Goal: Task Accomplishment & Management: Complete application form

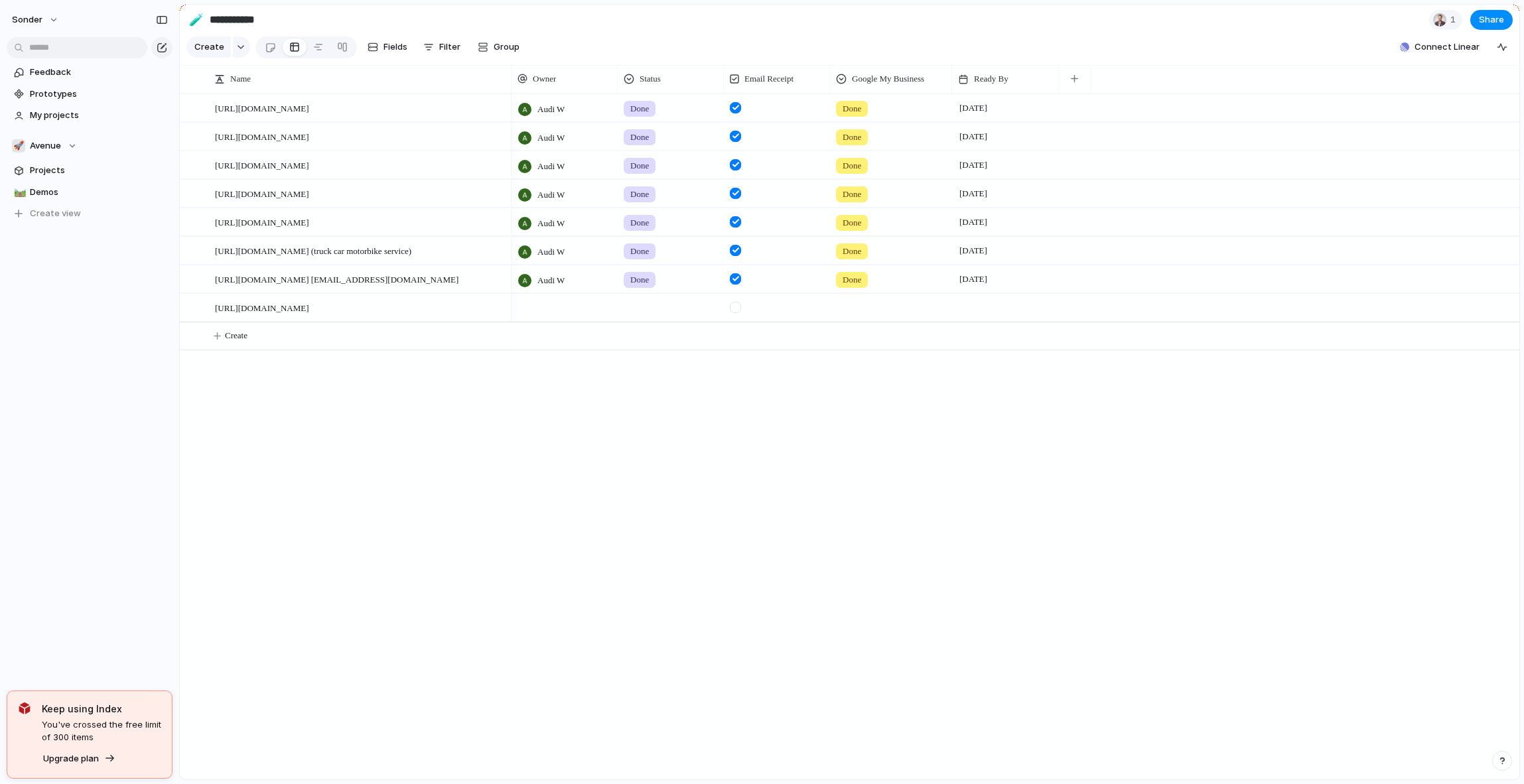
click at [901, 476] on div "Audi W Done Done [DATE] Audi W Done Done [DATE] Audi W Done Done [DATE] Audi W …" at bounding box center [1015, 436] width 1008 height 685
click at [103, 161] on link "Projects" at bounding box center [89, 170] width 166 height 20
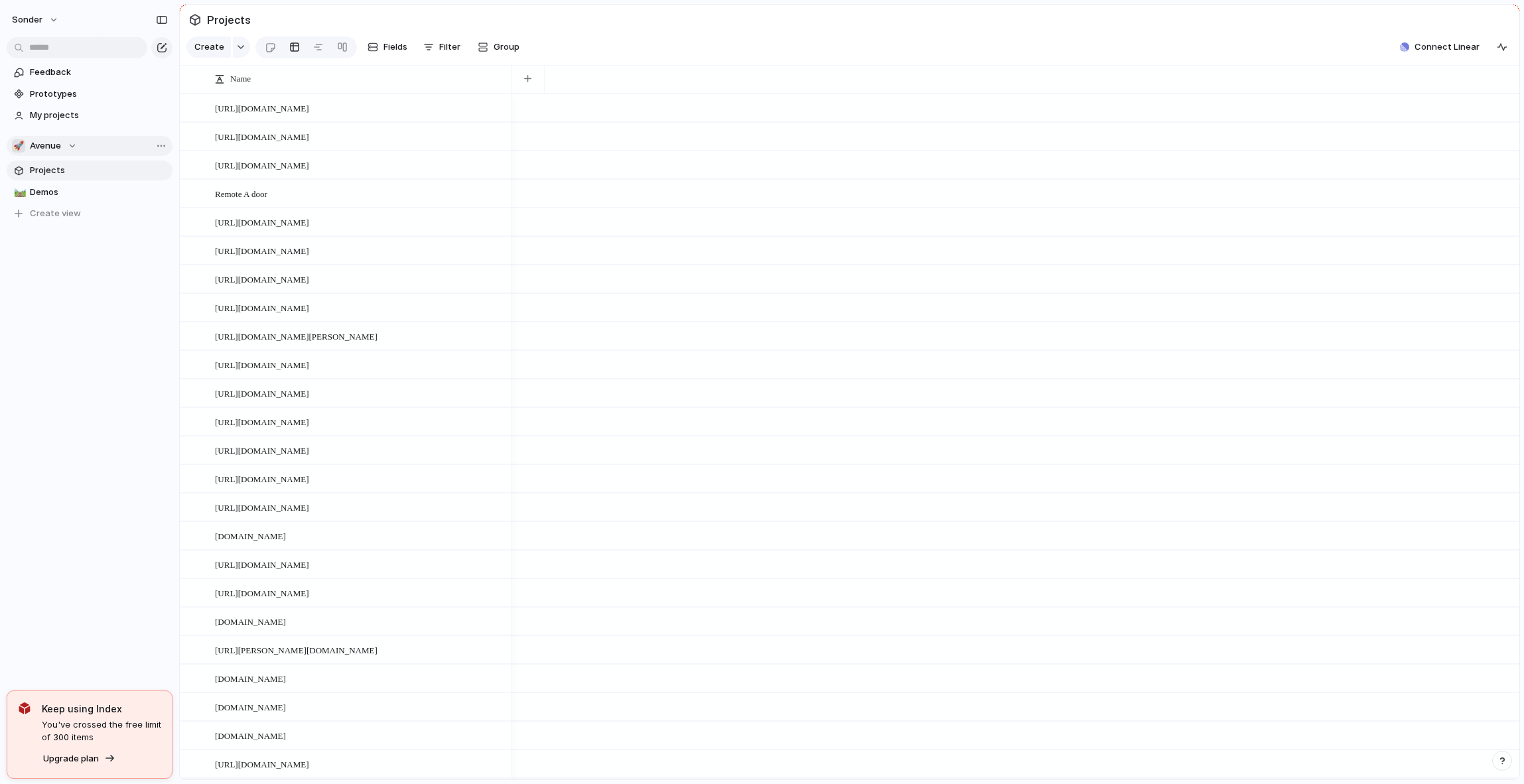
click at [107, 153] on button "🚀 Avenue" at bounding box center [89, 145] width 166 height 20
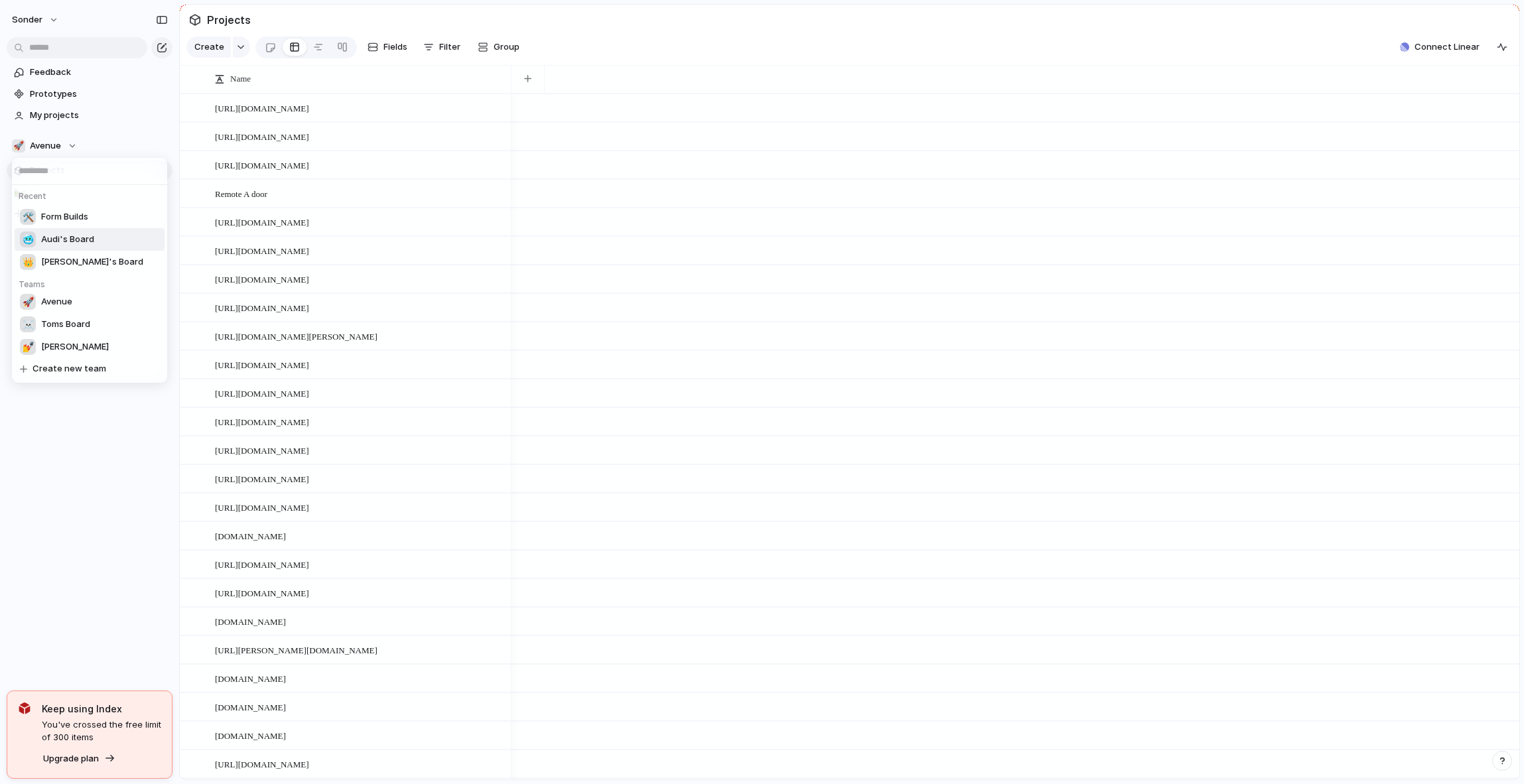
click at [91, 221] on li "🛠️ Form Builds" at bounding box center [90, 217] width 150 height 23
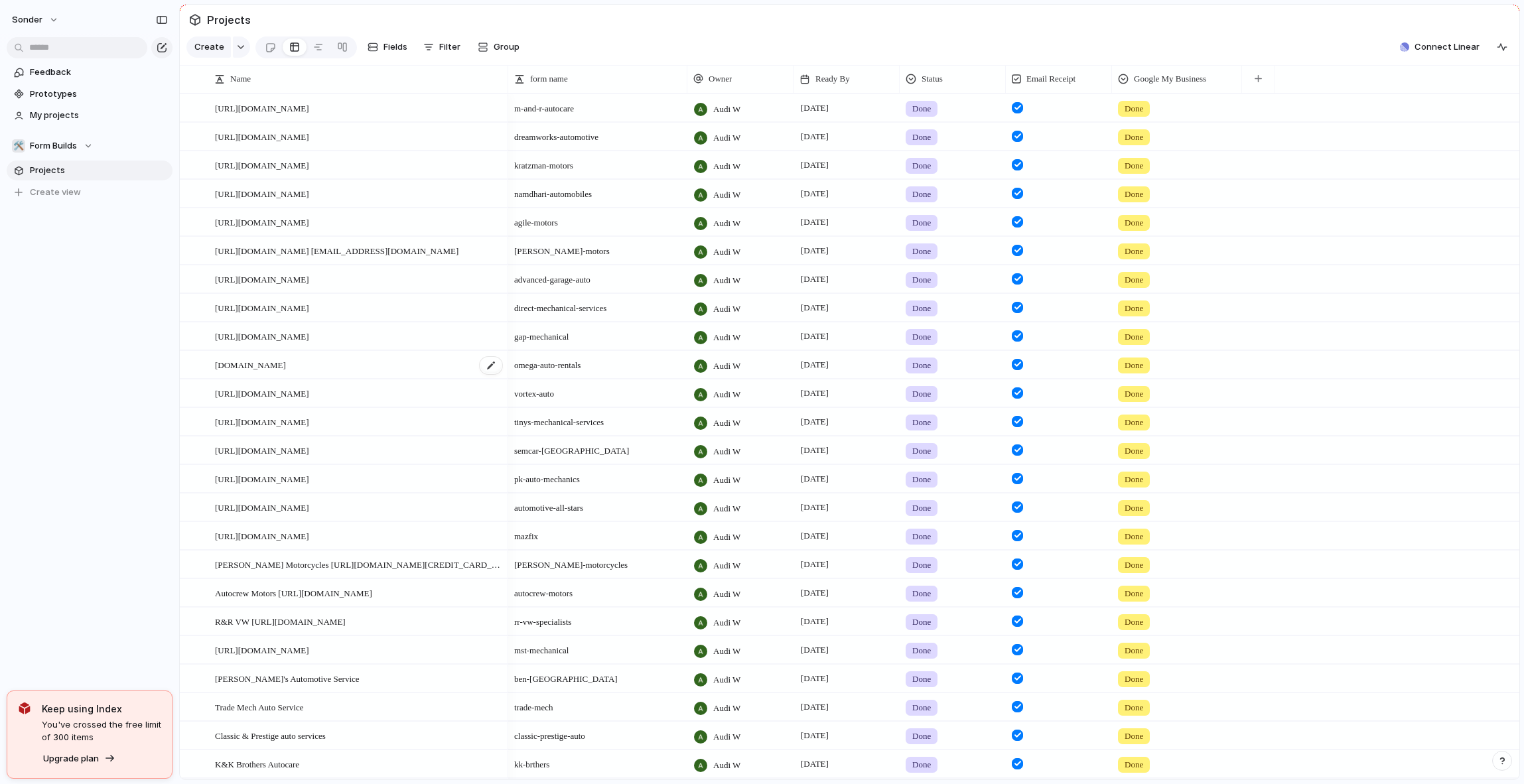
scroll to position [180, 0]
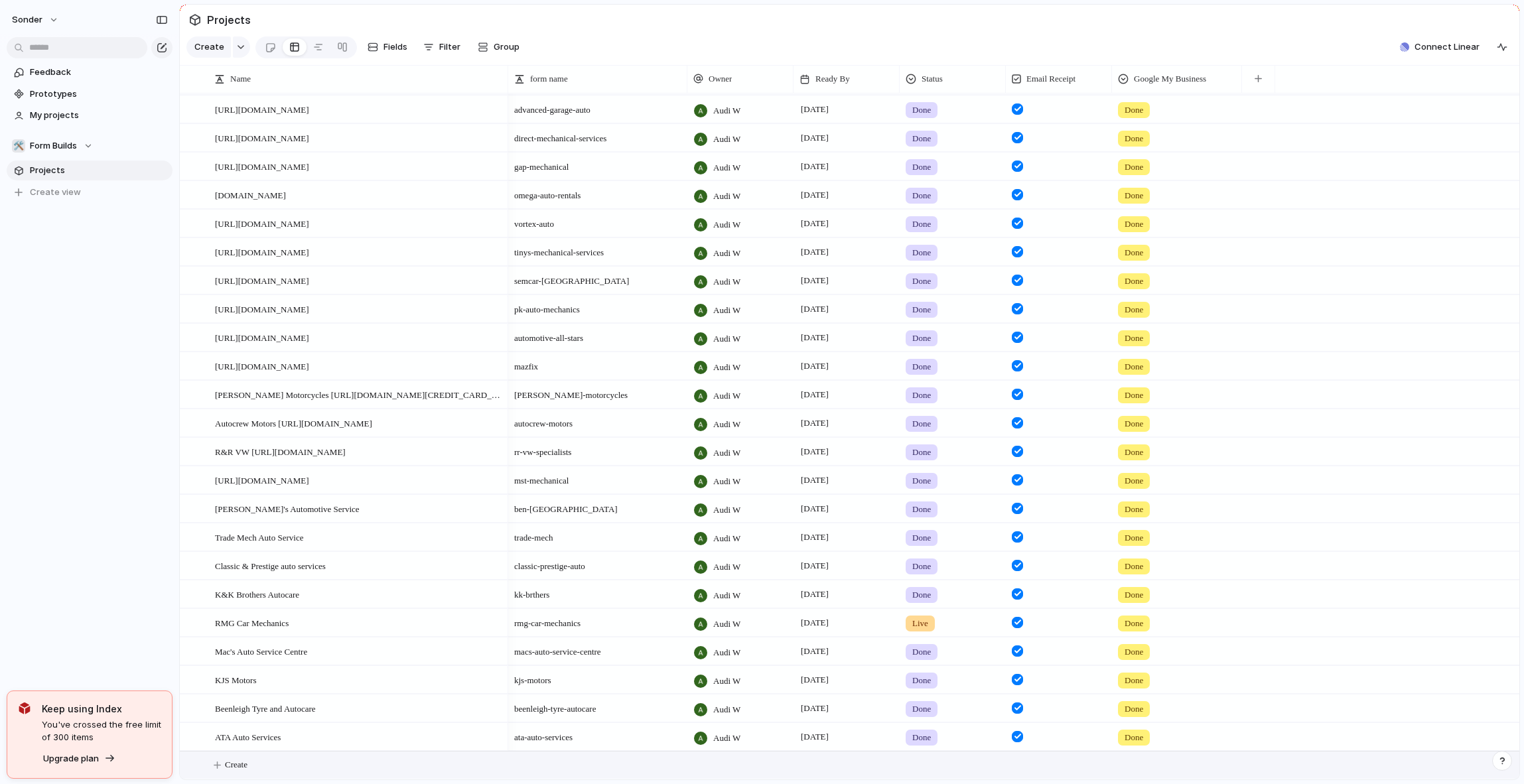
click at [296, 761] on button "Create" at bounding box center [867, 765] width 1347 height 27
click at [304, 765] on button "Create" at bounding box center [867, 765] width 1347 height 27
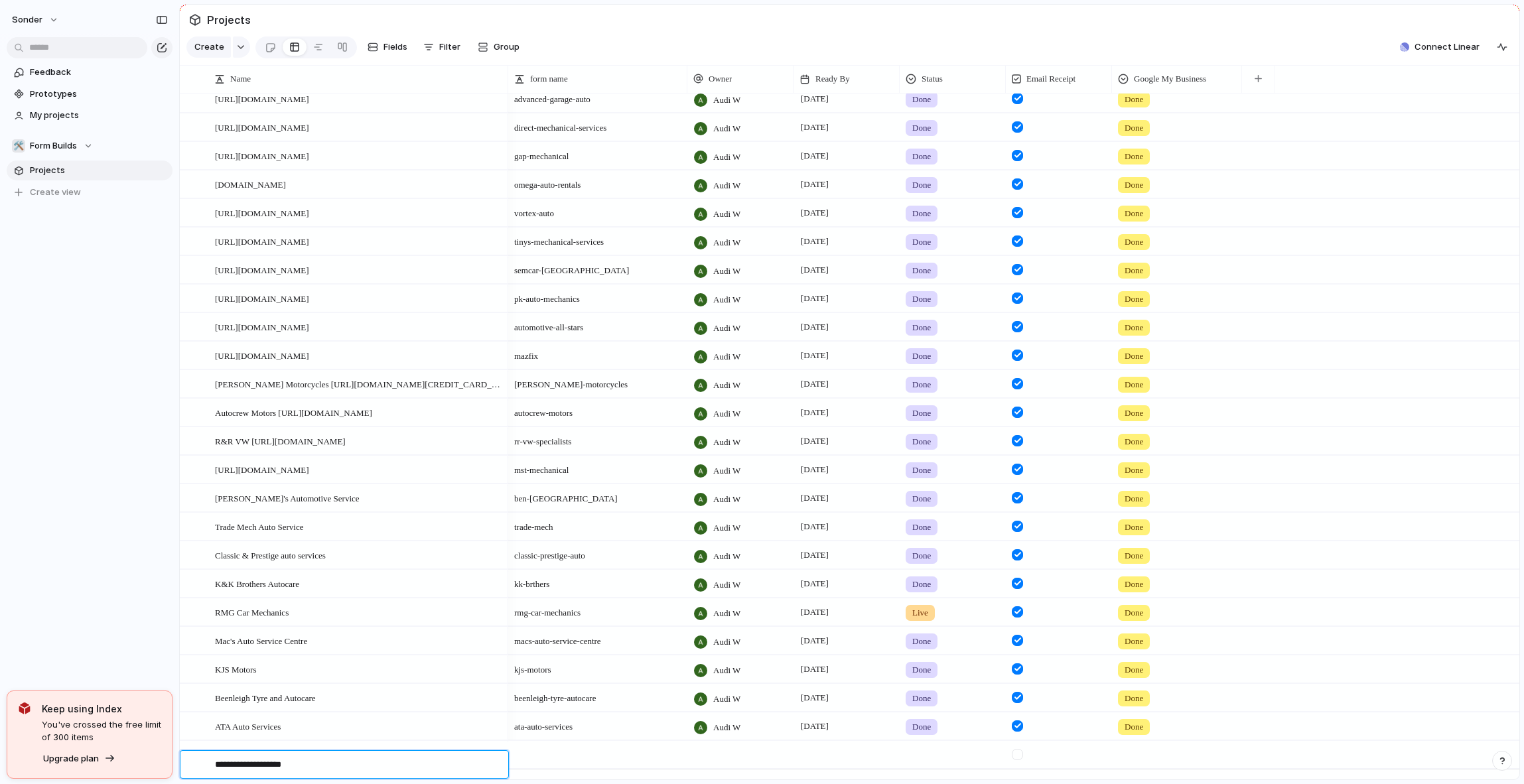
type textarea "**********"
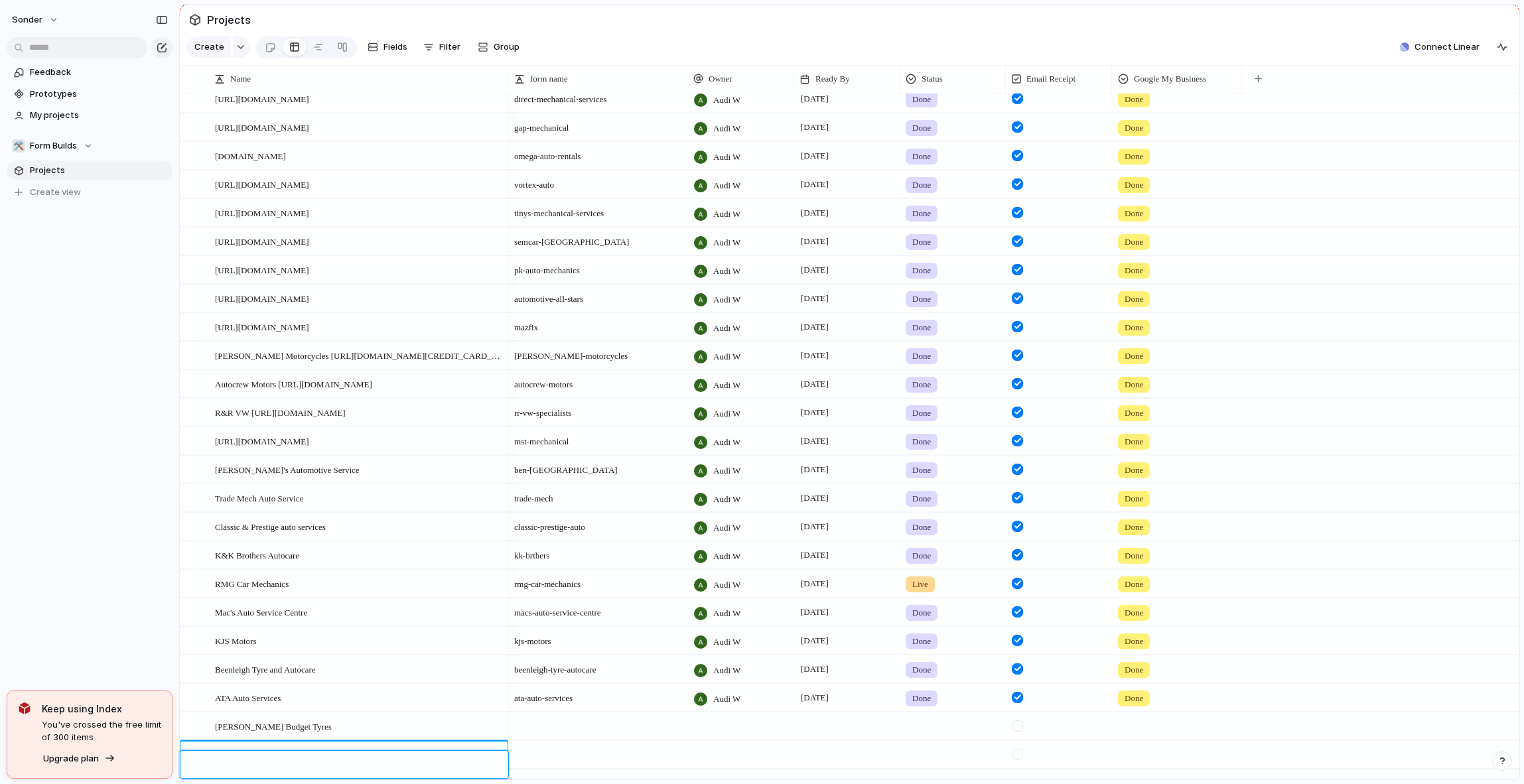
click at [250, 766] on textarea at bounding box center [357, 766] width 284 height 17
type textarea "**********"
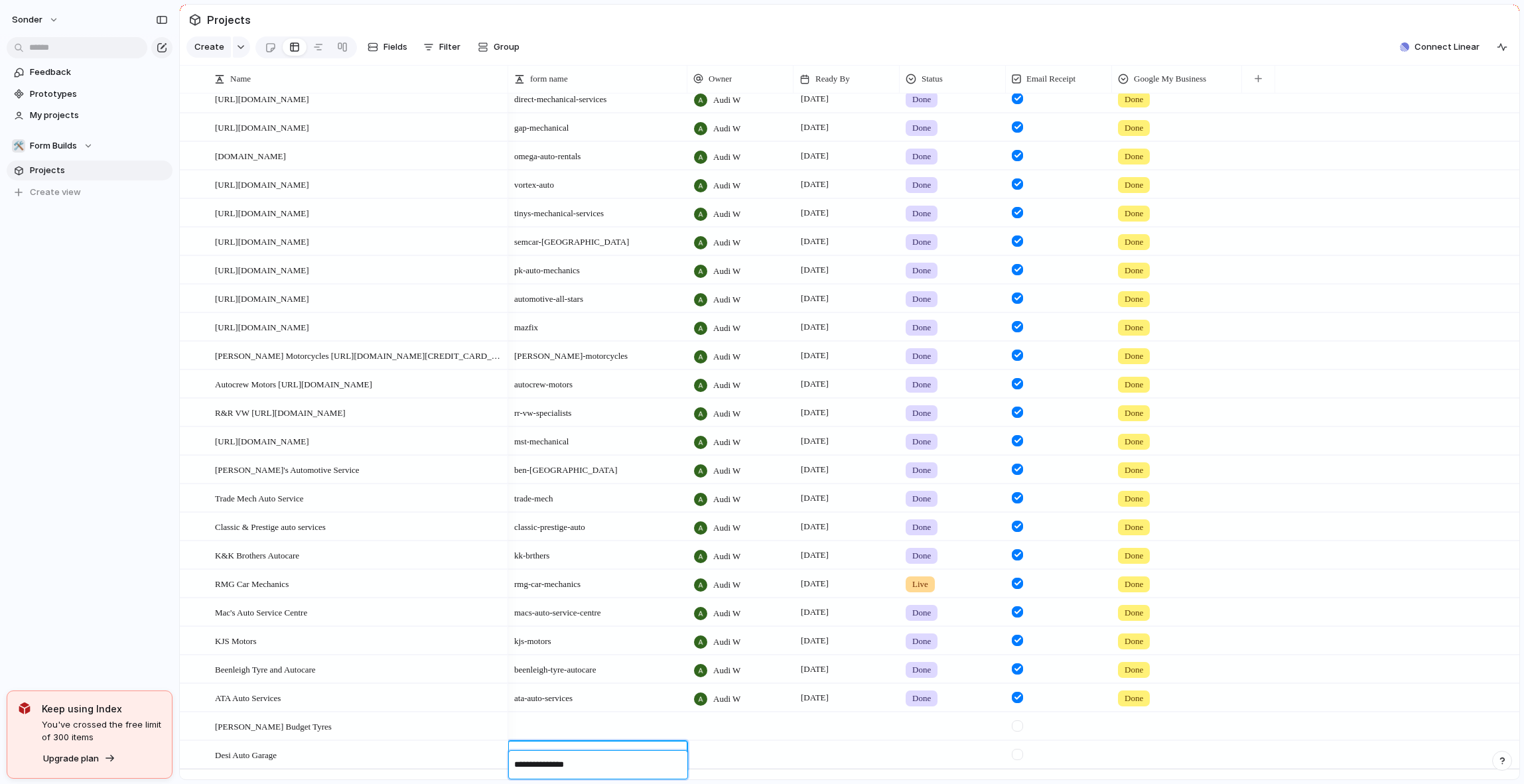
type textarea "**********"
click at [744, 719] on div at bounding box center [741, 715] width 105 height 6
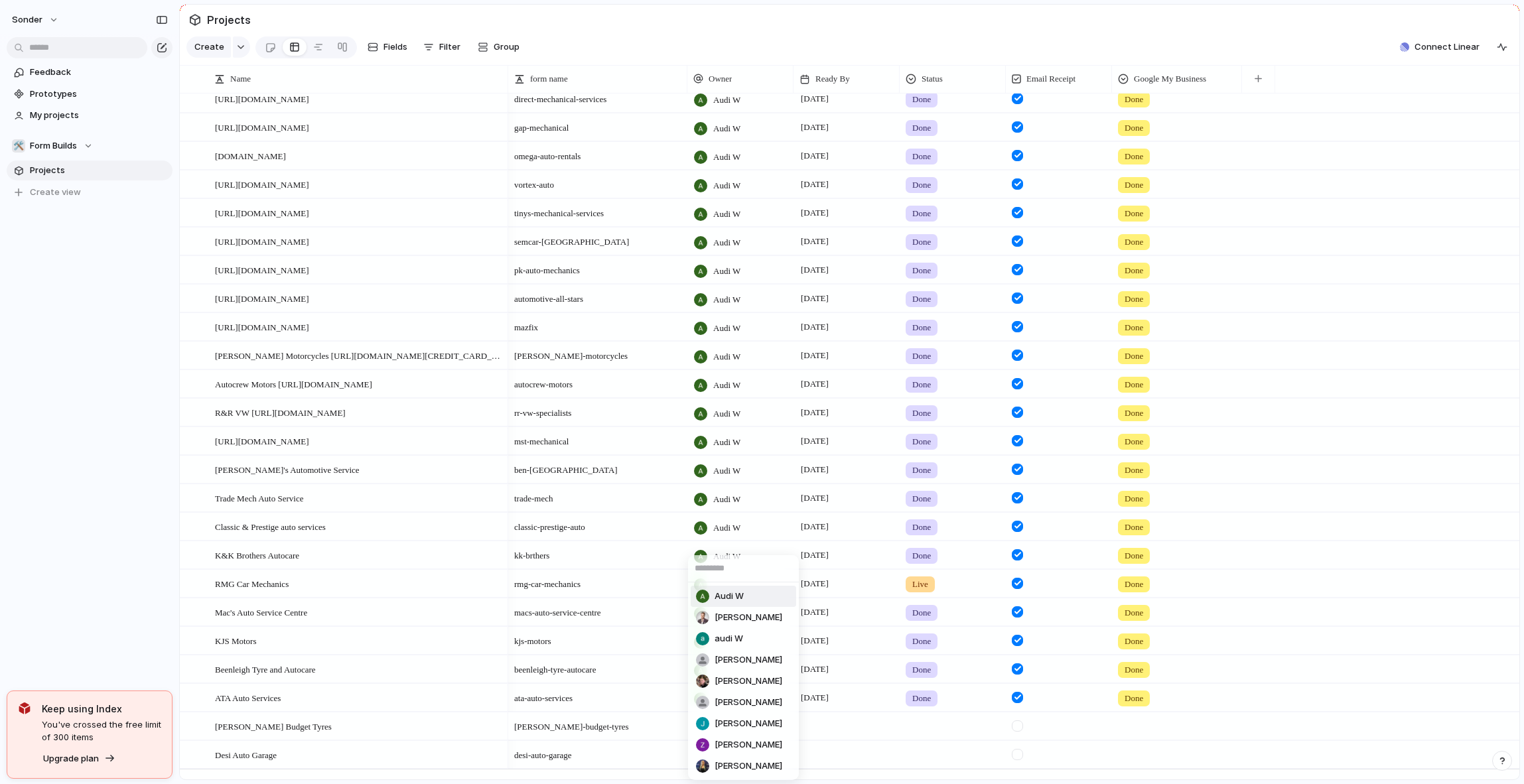
click at [734, 598] on span "Audi W" at bounding box center [729, 596] width 29 height 13
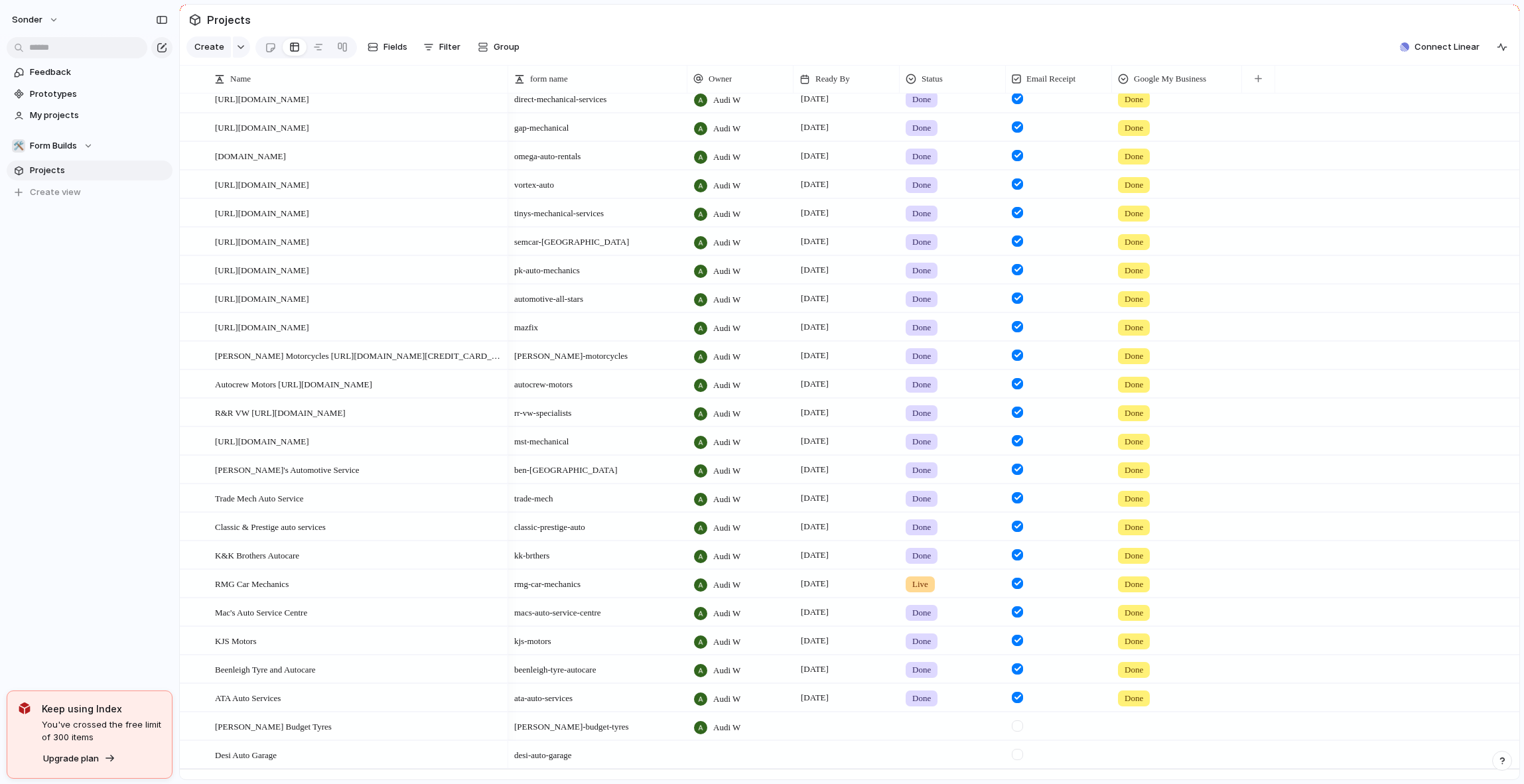
click at [737, 768] on div at bounding box center [740, 755] width 106 height 27
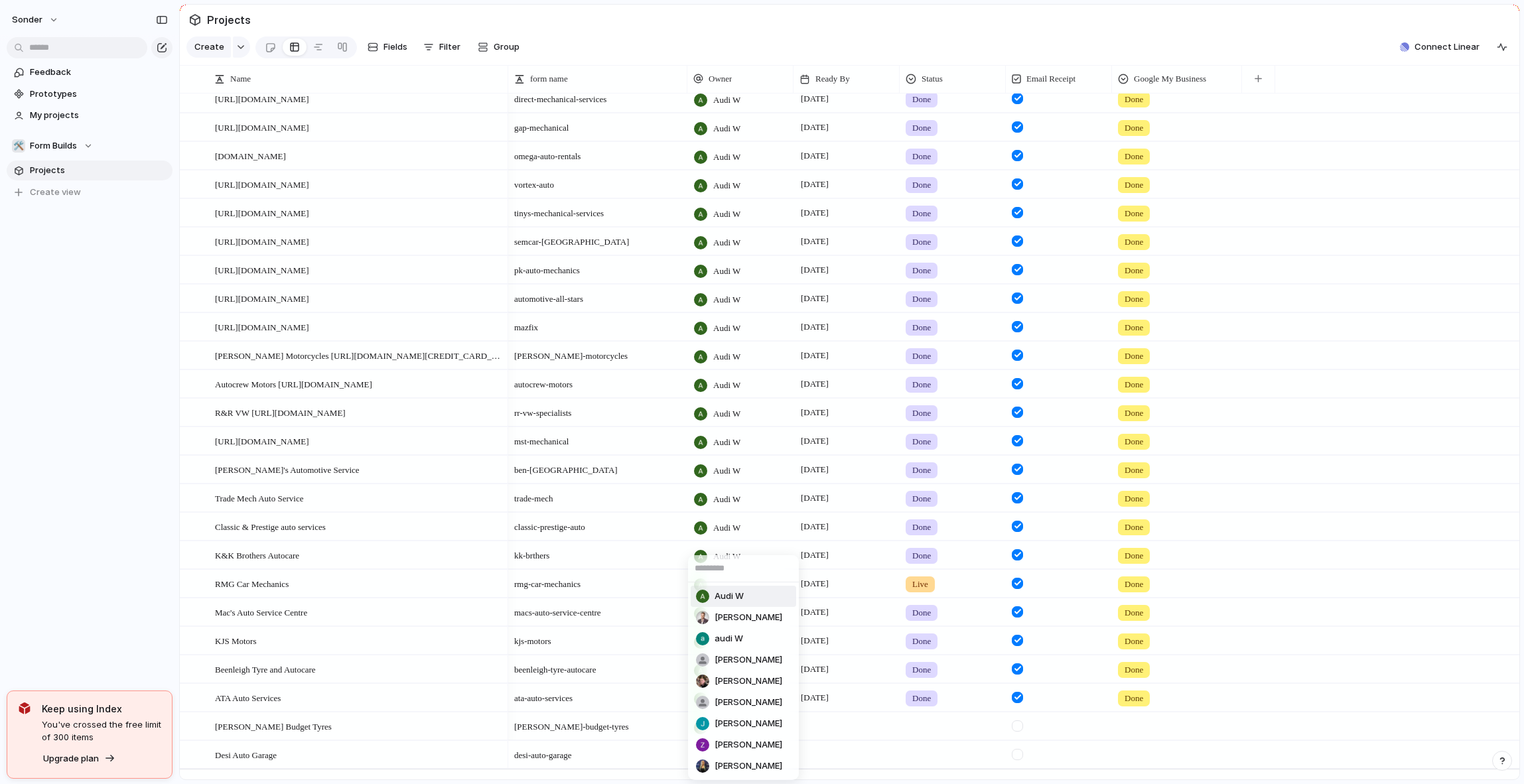
click at [730, 592] on span "Audi W" at bounding box center [729, 596] width 29 height 13
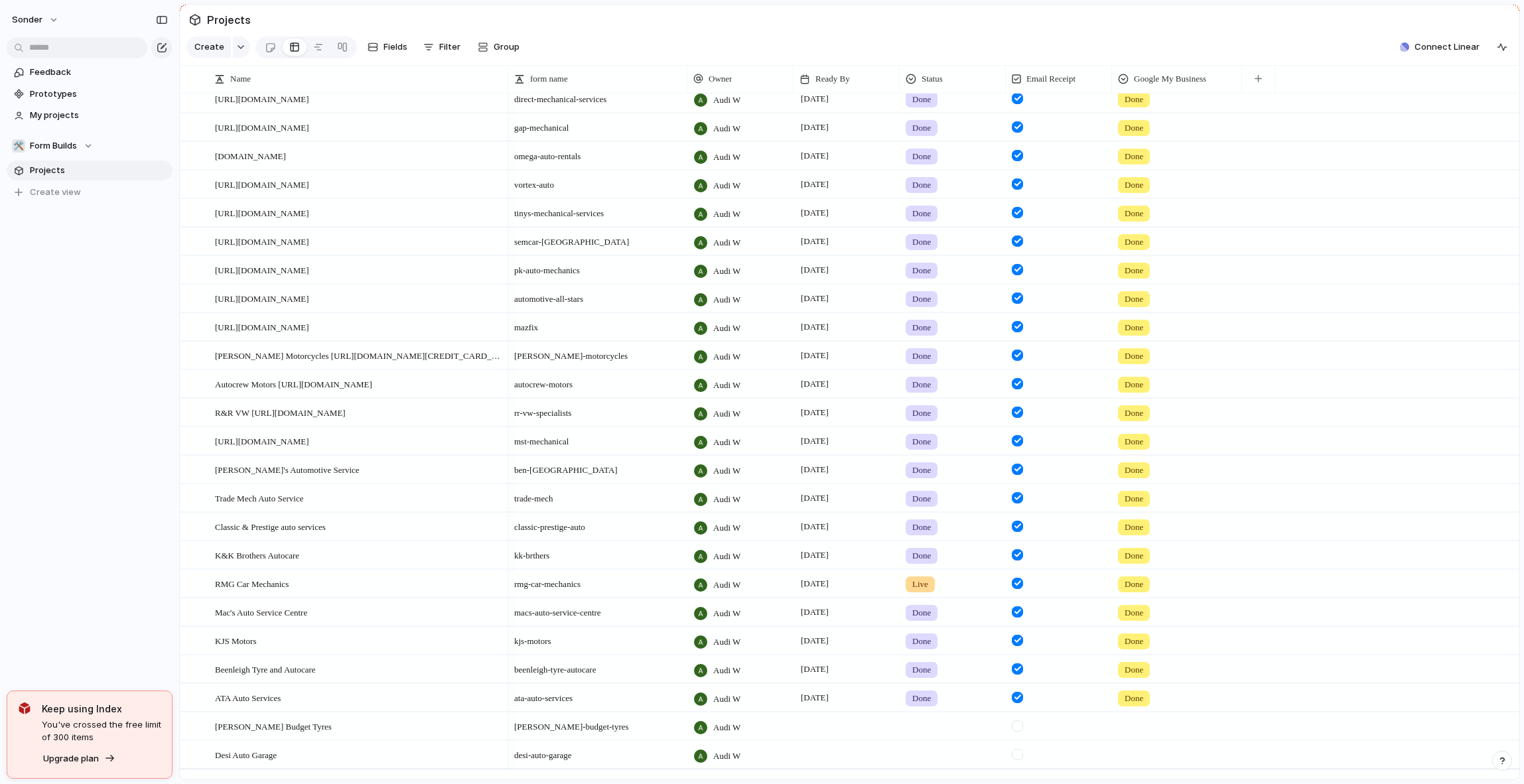
click at [841, 740] on div at bounding box center [846, 726] width 106 height 27
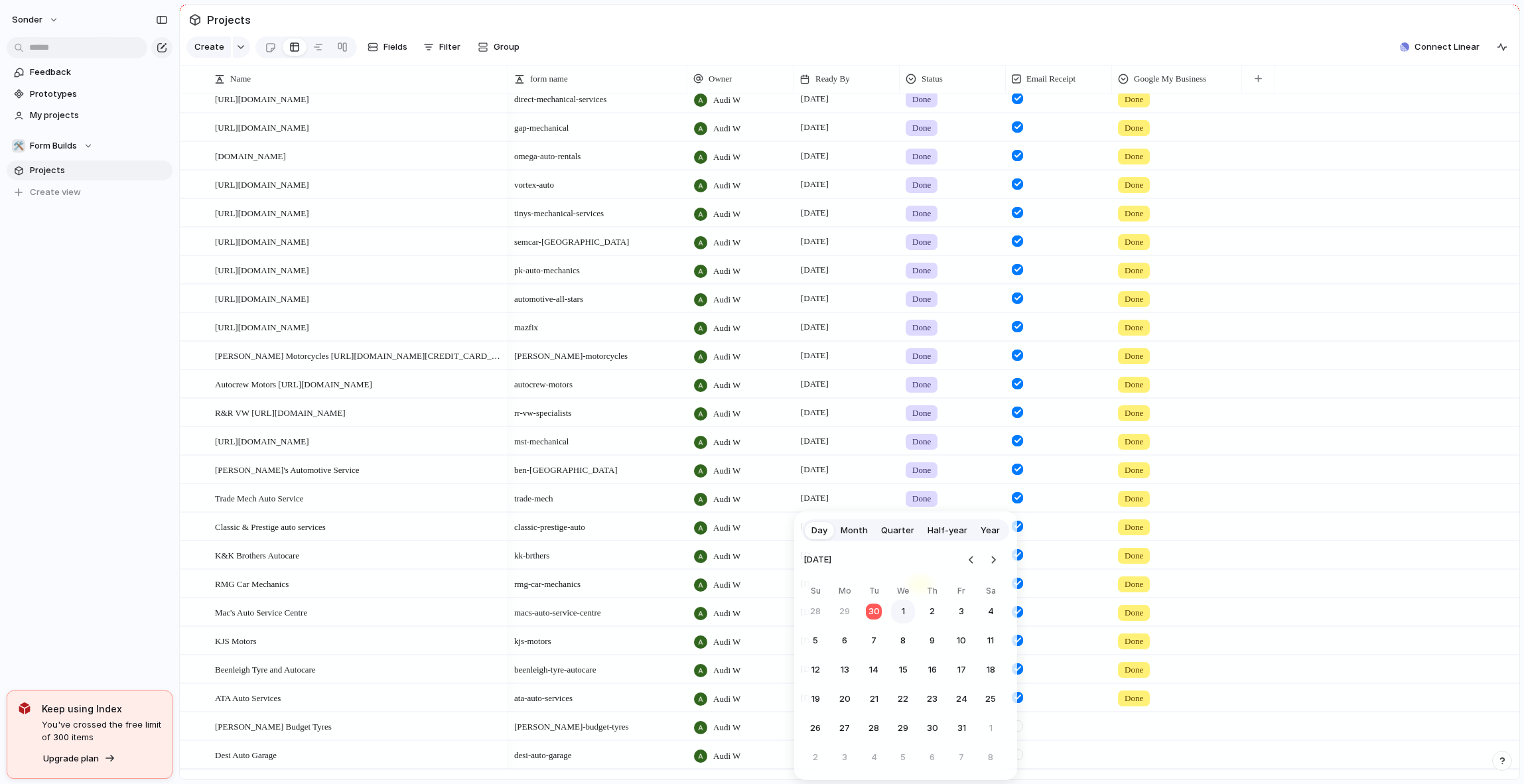
click at [894, 607] on button "1" at bounding box center [903, 612] width 24 height 24
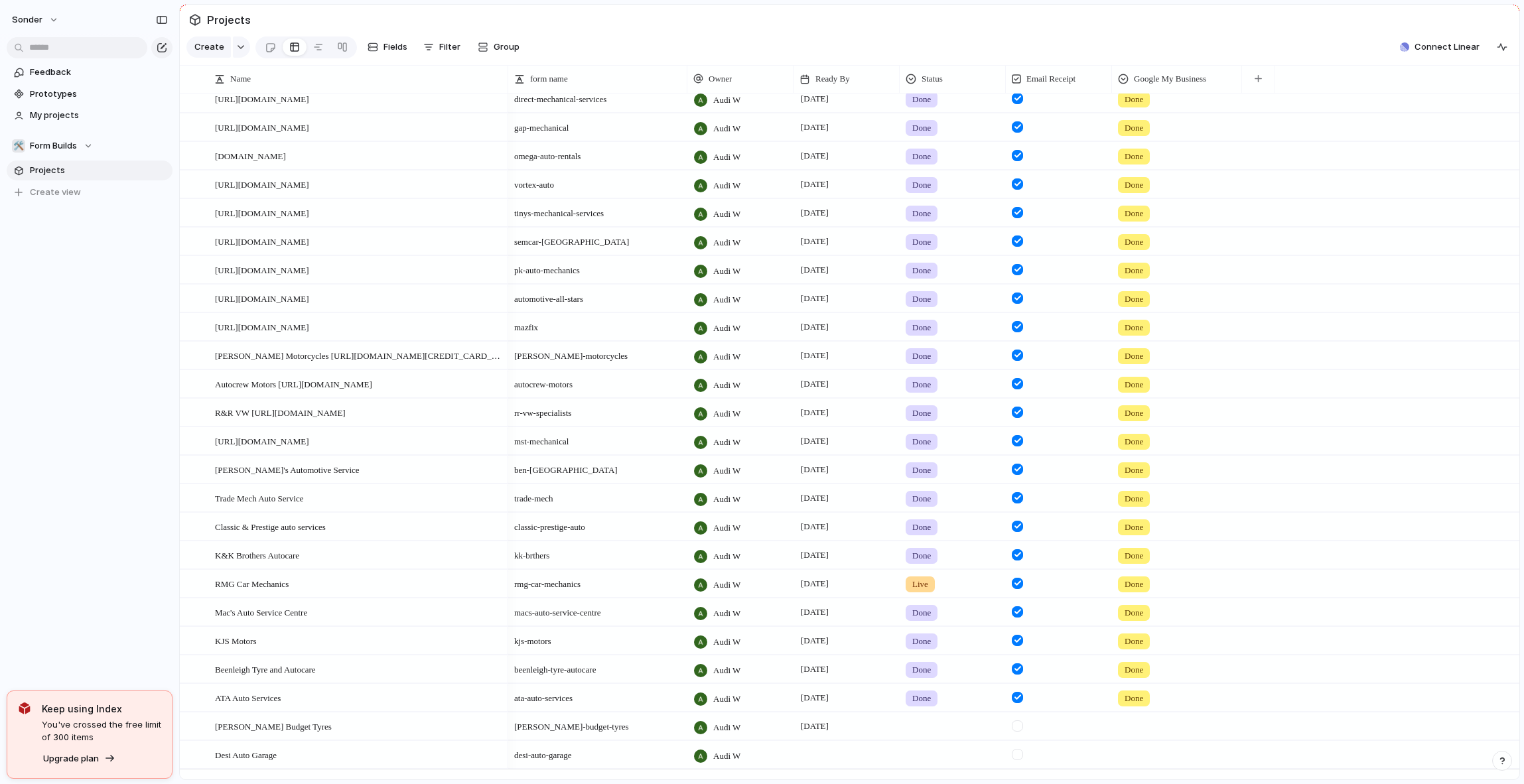
click at [825, 767] on div at bounding box center [846, 755] width 106 height 27
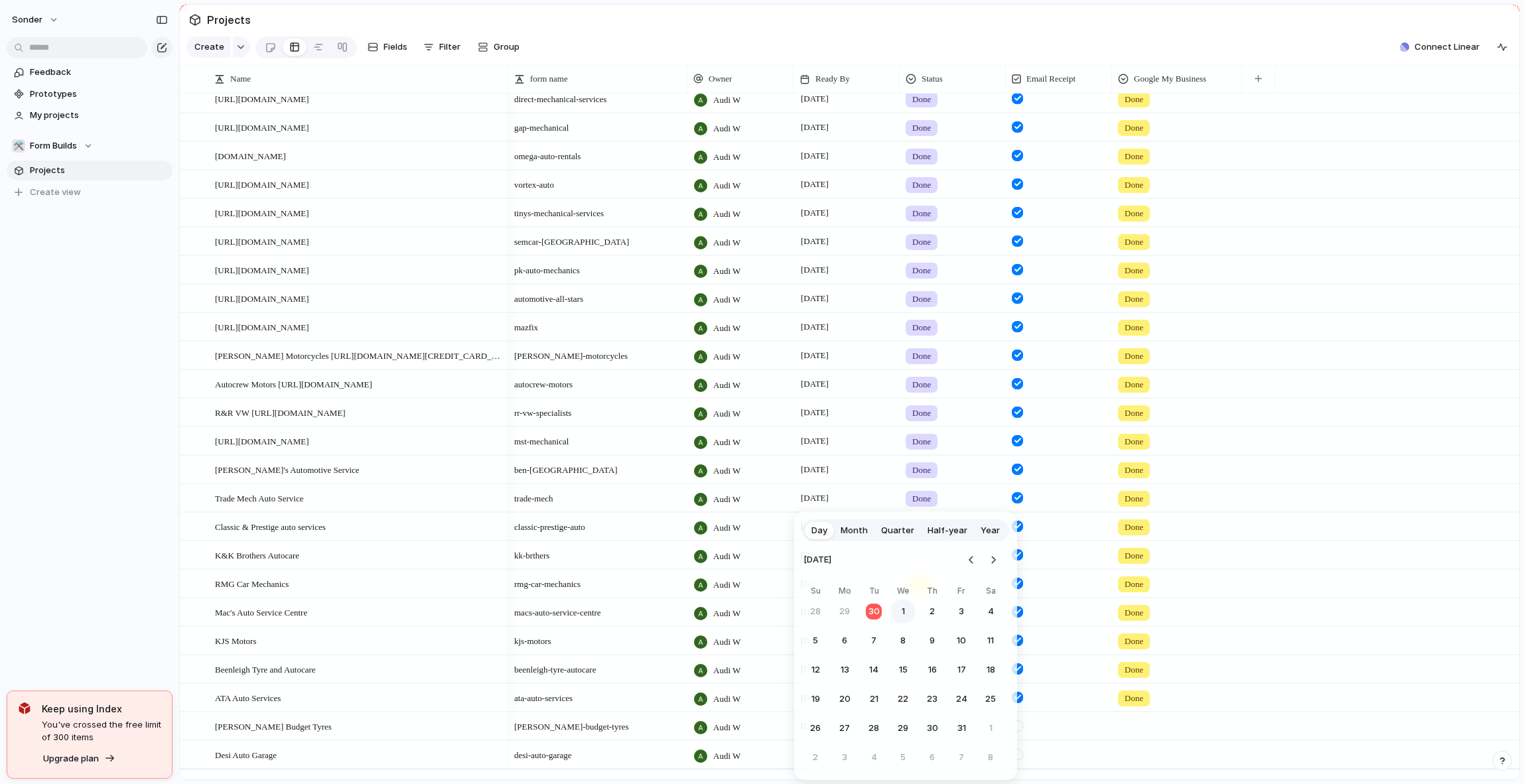
click at [901, 610] on button "1" at bounding box center [903, 612] width 24 height 24
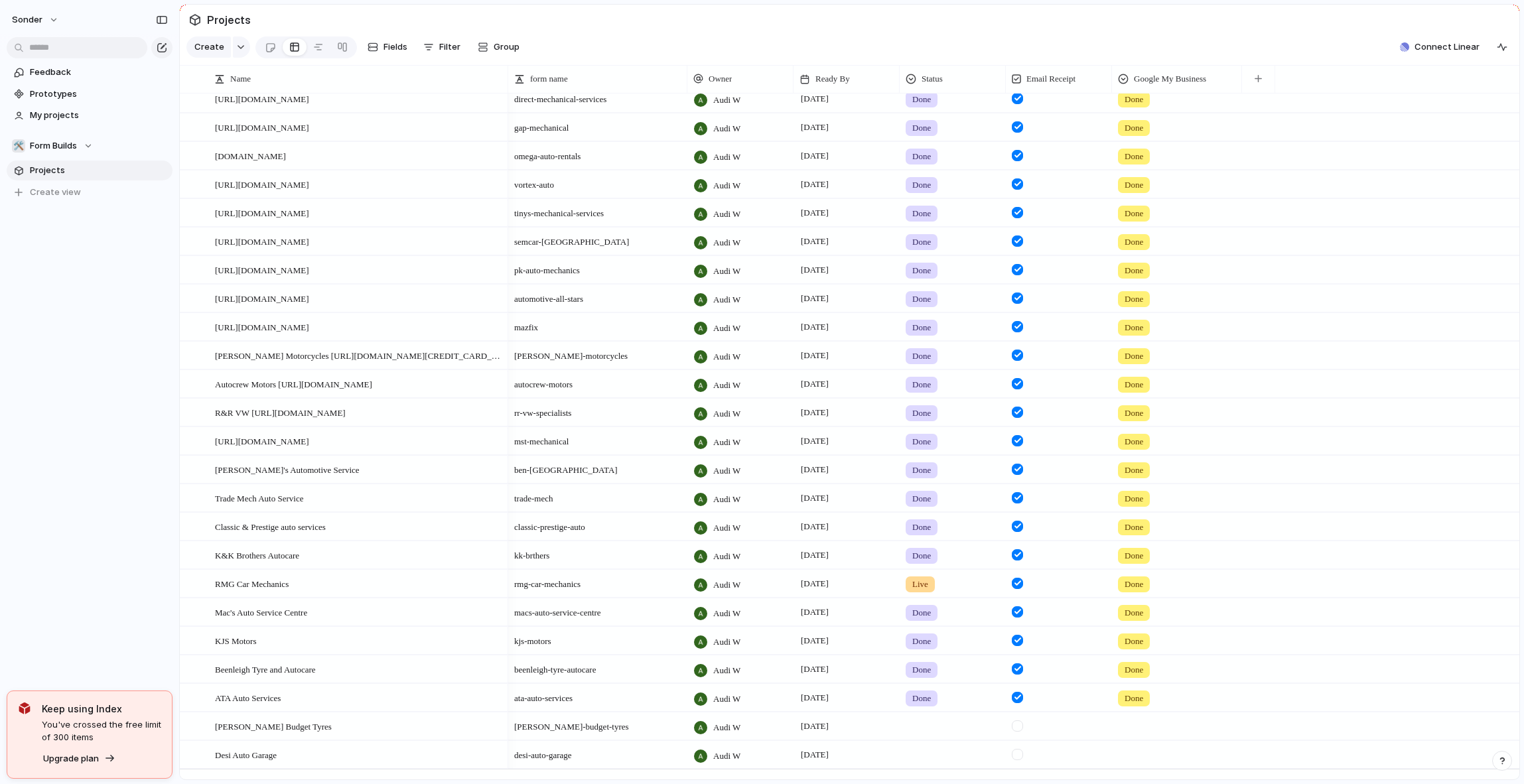
click at [934, 735] on div at bounding box center [953, 723] width 105 height 22
click at [934, 718] on span "Done" at bounding box center [926, 720] width 22 height 13
click at [934, 764] on div at bounding box center [953, 752] width 105 height 22
click at [934, 714] on span "Done" at bounding box center [926, 720] width 22 height 13
click at [1016, 732] on div at bounding box center [1018, 726] width 11 height 11
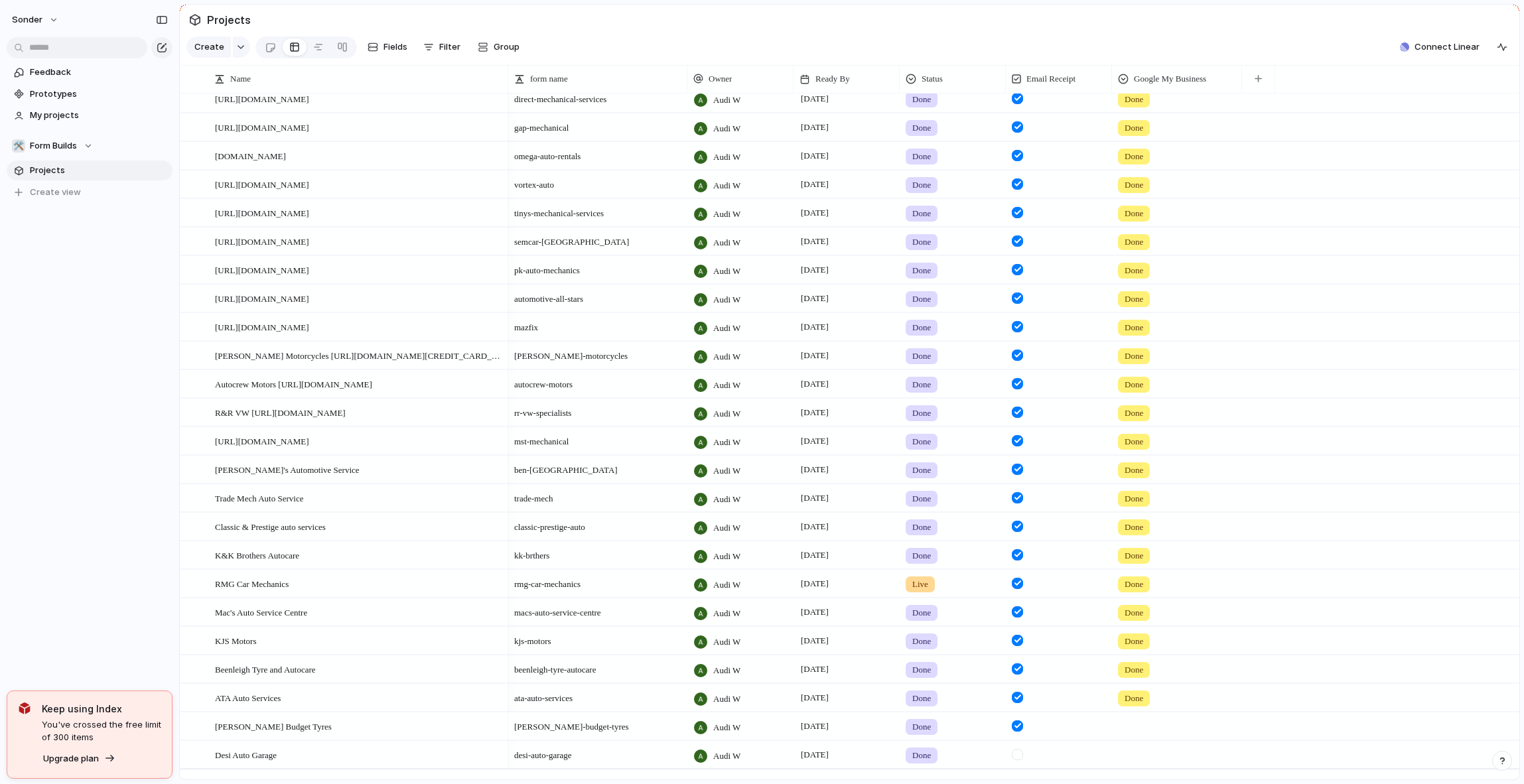
click at [1019, 768] on div at bounding box center [1058, 755] width 106 height 27
click at [1019, 760] on div at bounding box center [1018, 754] width 11 height 11
click at [1146, 729] on div at bounding box center [1177, 723] width 128 height 22
click at [1152, 765] on span "Done" at bounding box center [1154, 765] width 22 height 13
click at [1144, 757] on div at bounding box center [1177, 752] width 128 height 22
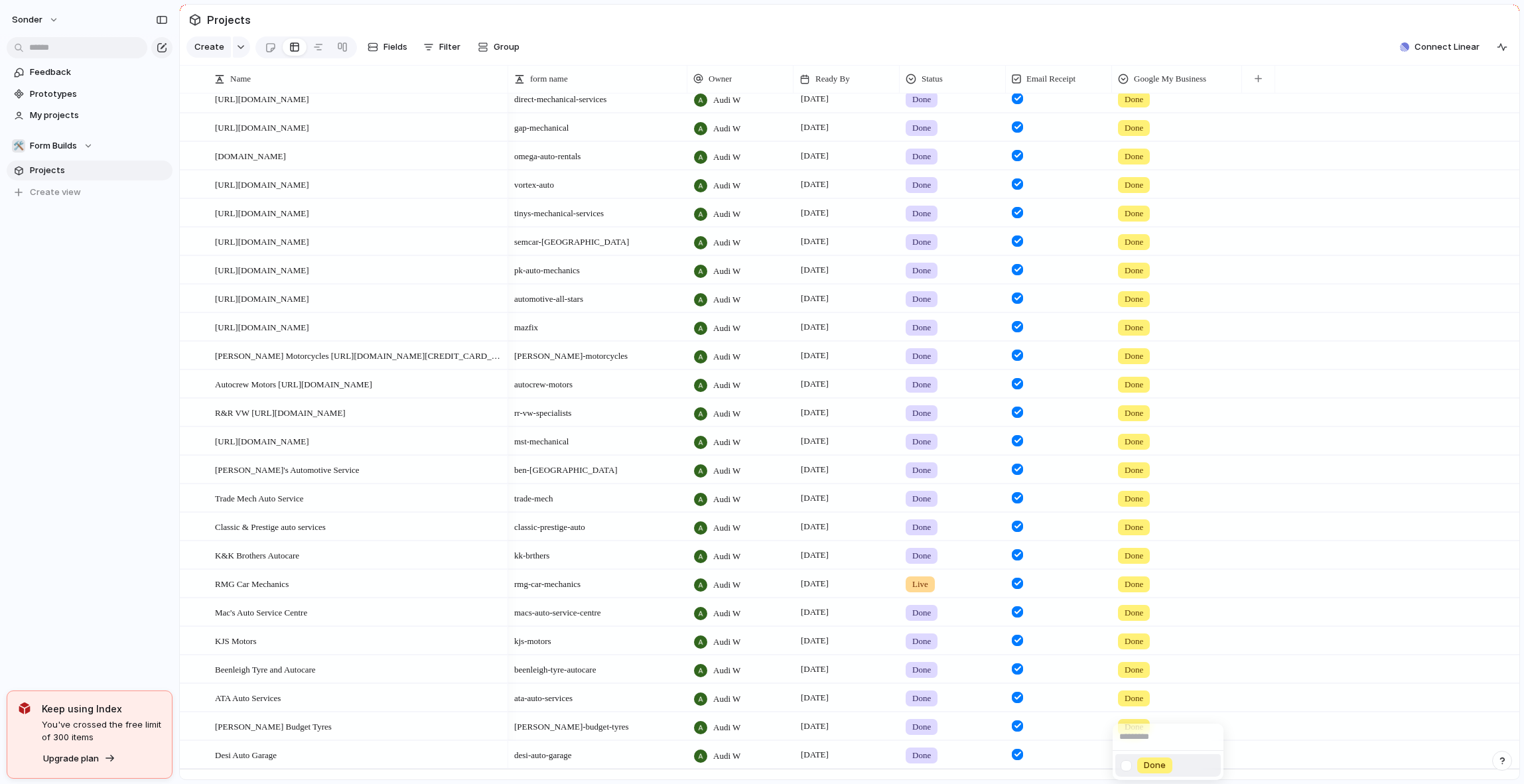
click at [1150, 767] on span "Done" at bounding box center [1154, 765] width 22 height 13
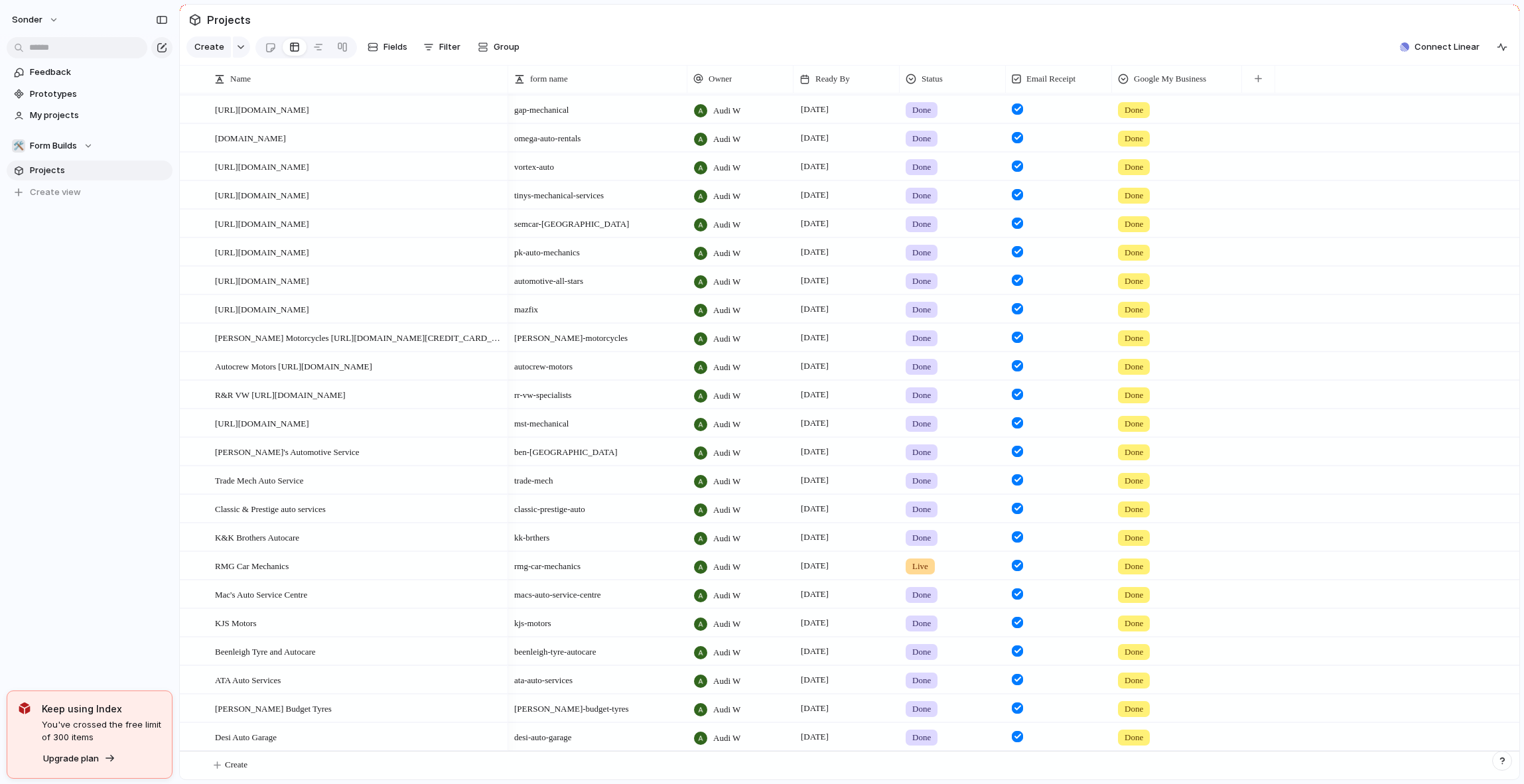
scroll to position [0, 0]
click at [1092, 35] on section "Projects" at bounding box center [850, 19] width 1340 height 30
click at [230, 704] on span "[PERSON_NAME] Budget Tyres" at bounding box center [273, 707] width 117 height 15
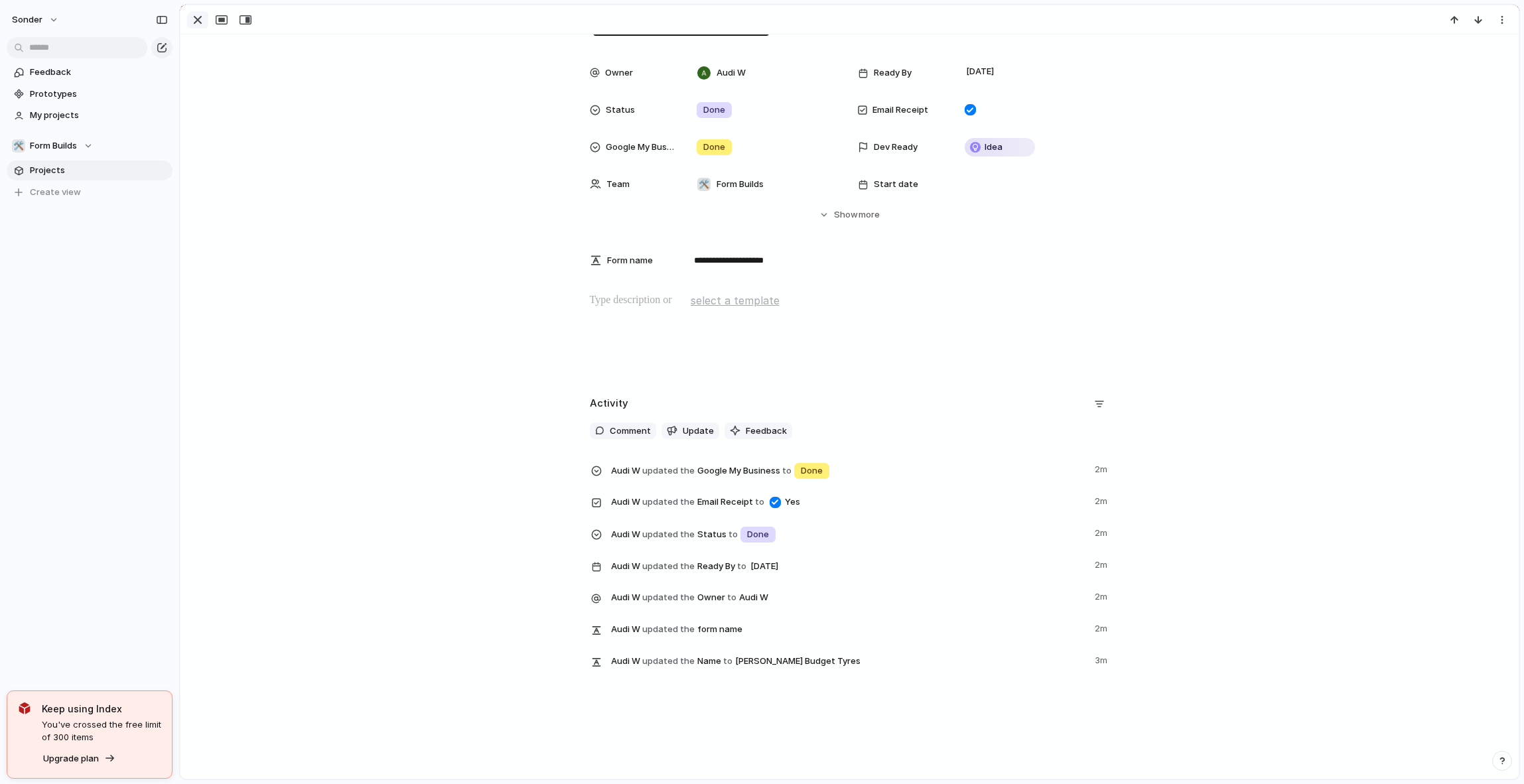
click at [201, 19] on div "button" at bounding box center [198, 20] width 16 height 16
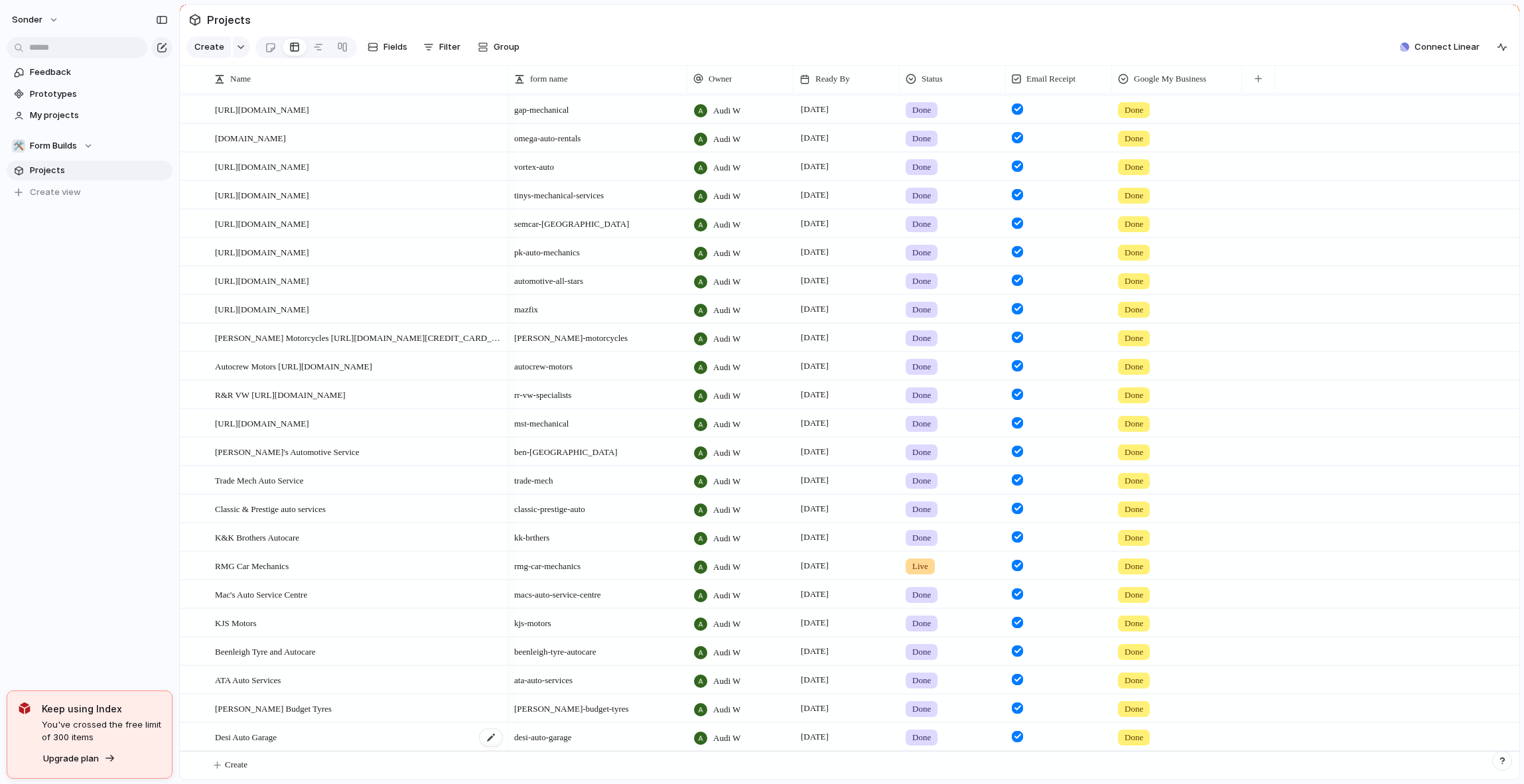
click at [276, 724] on div "Desi Auto Garage" at bounding box center [359, 737] width 288 height 27
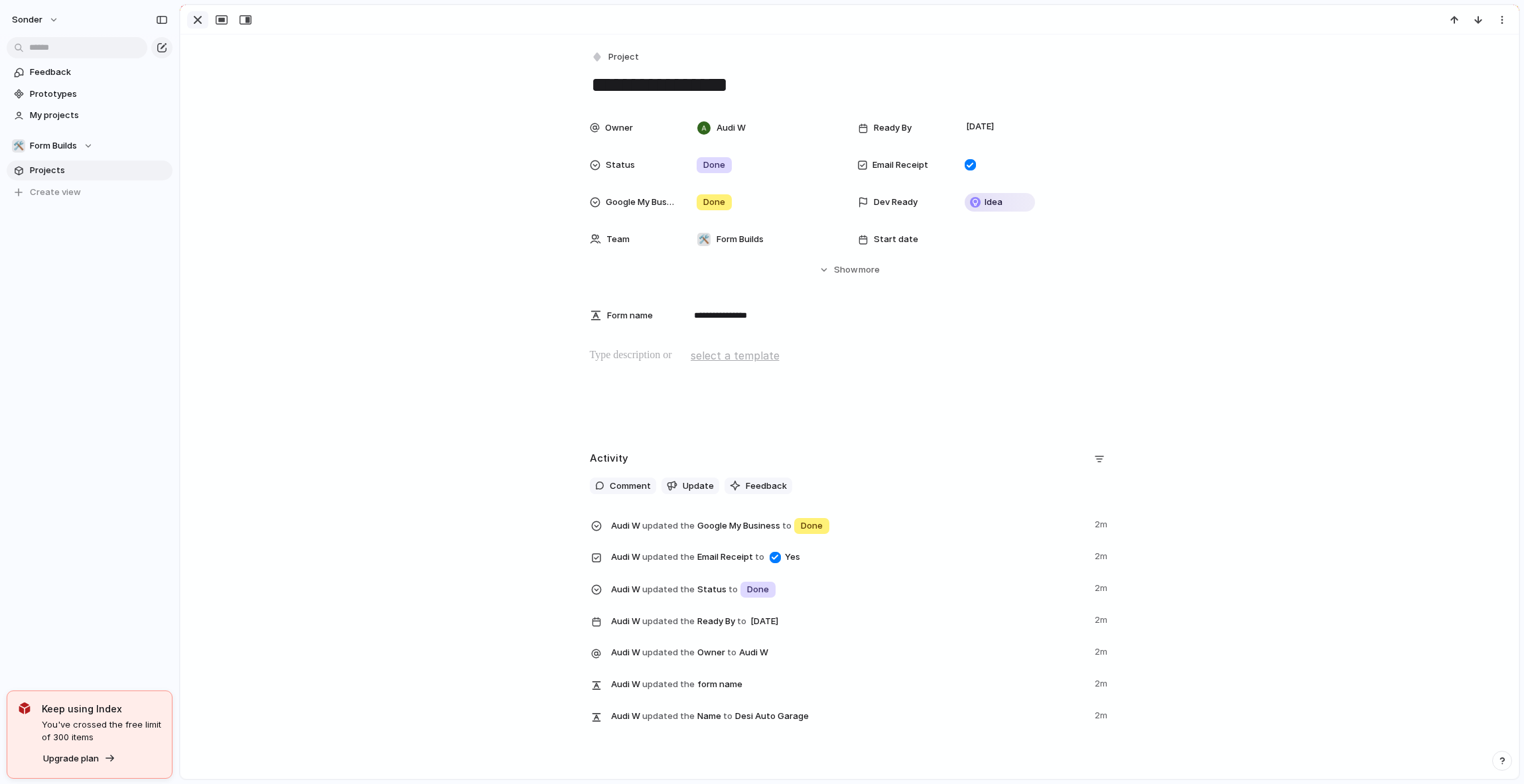
click at [195, 20] on div "button" at bounding box center [198, 20] width 16 height 16
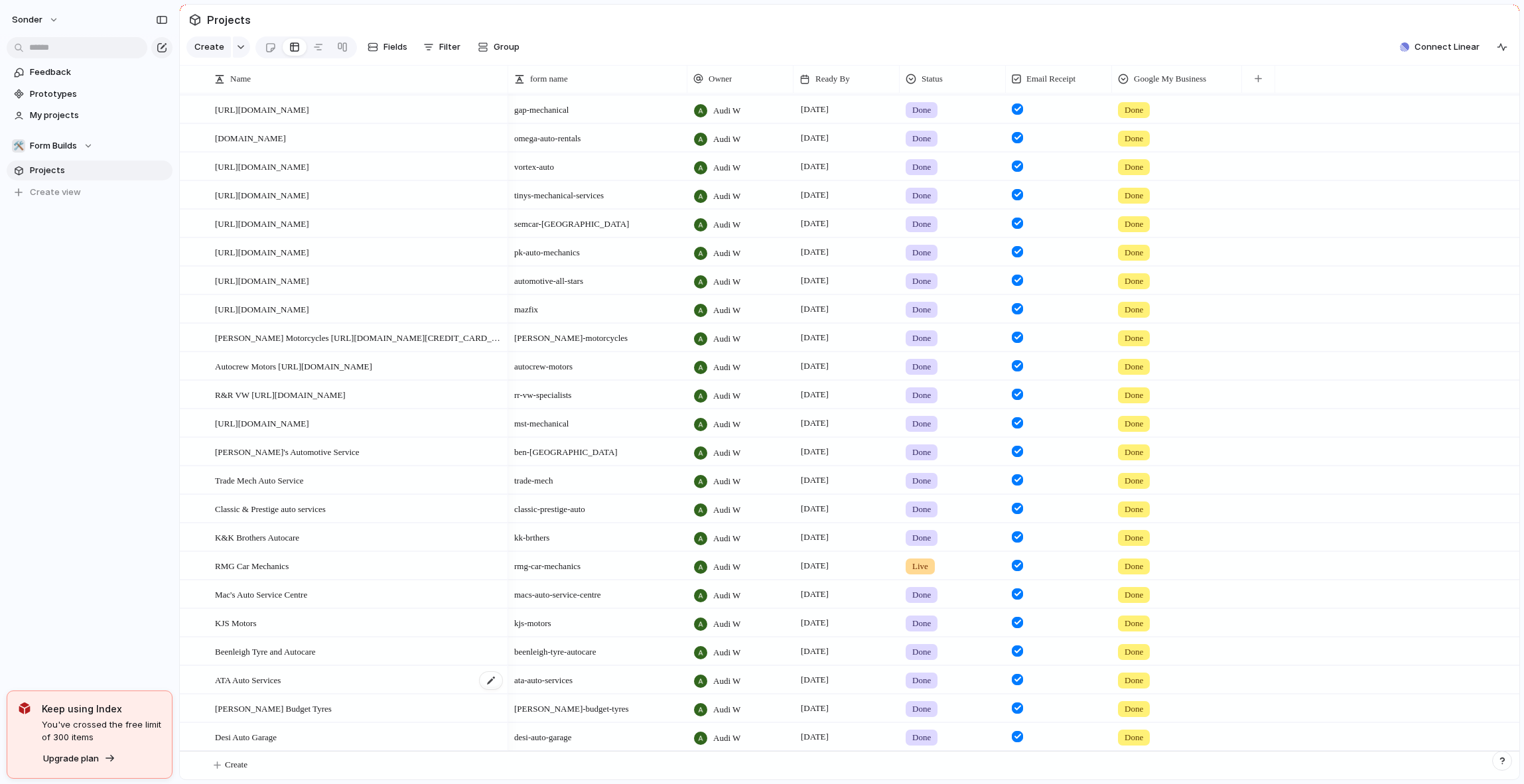
click at [247, 678] on span "ATA Auto Services" at bounding box center [247, 679] width 65 height 15
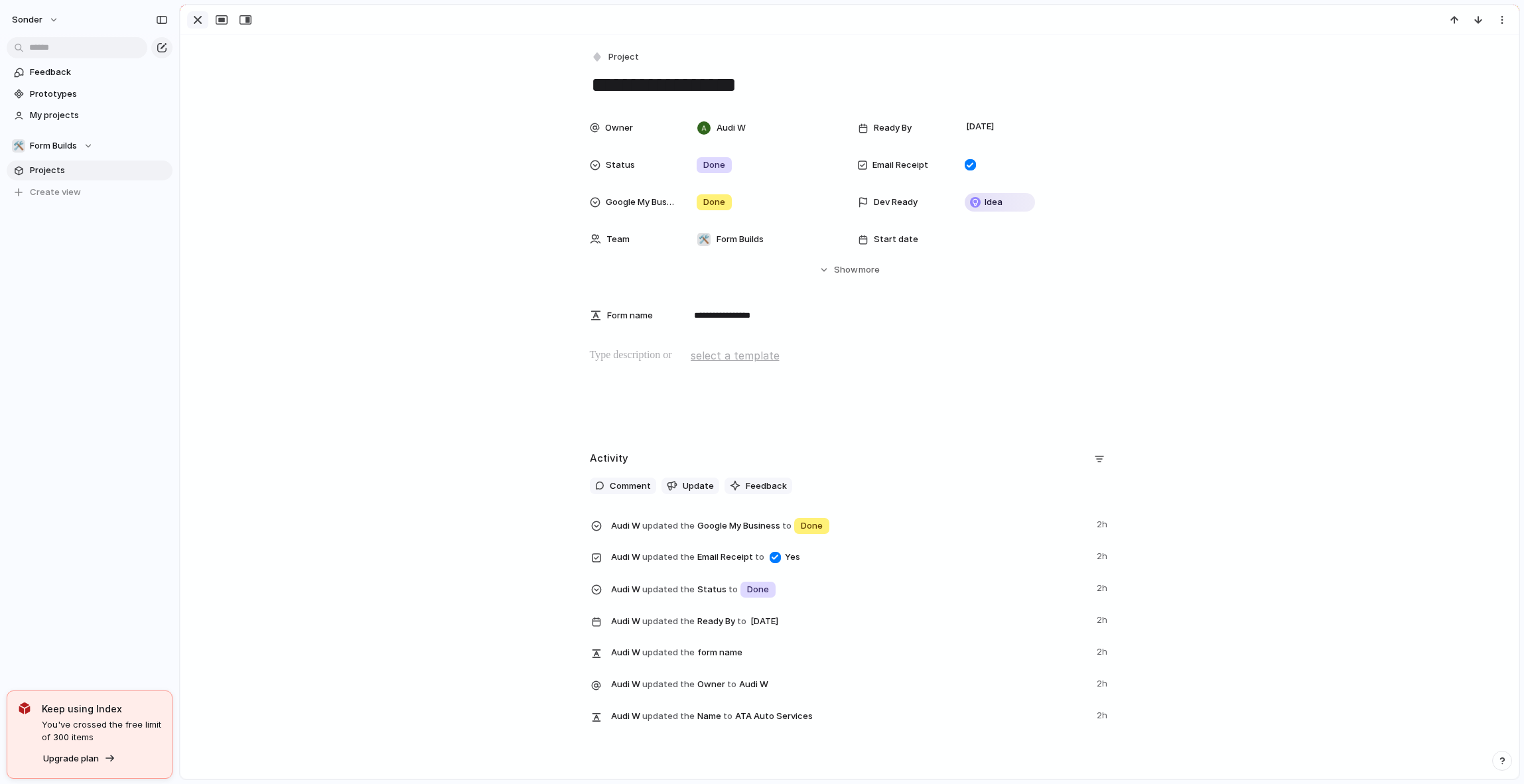
click at [199, 20] on div "button" at bounding box center [198, 20] width 16 height 16
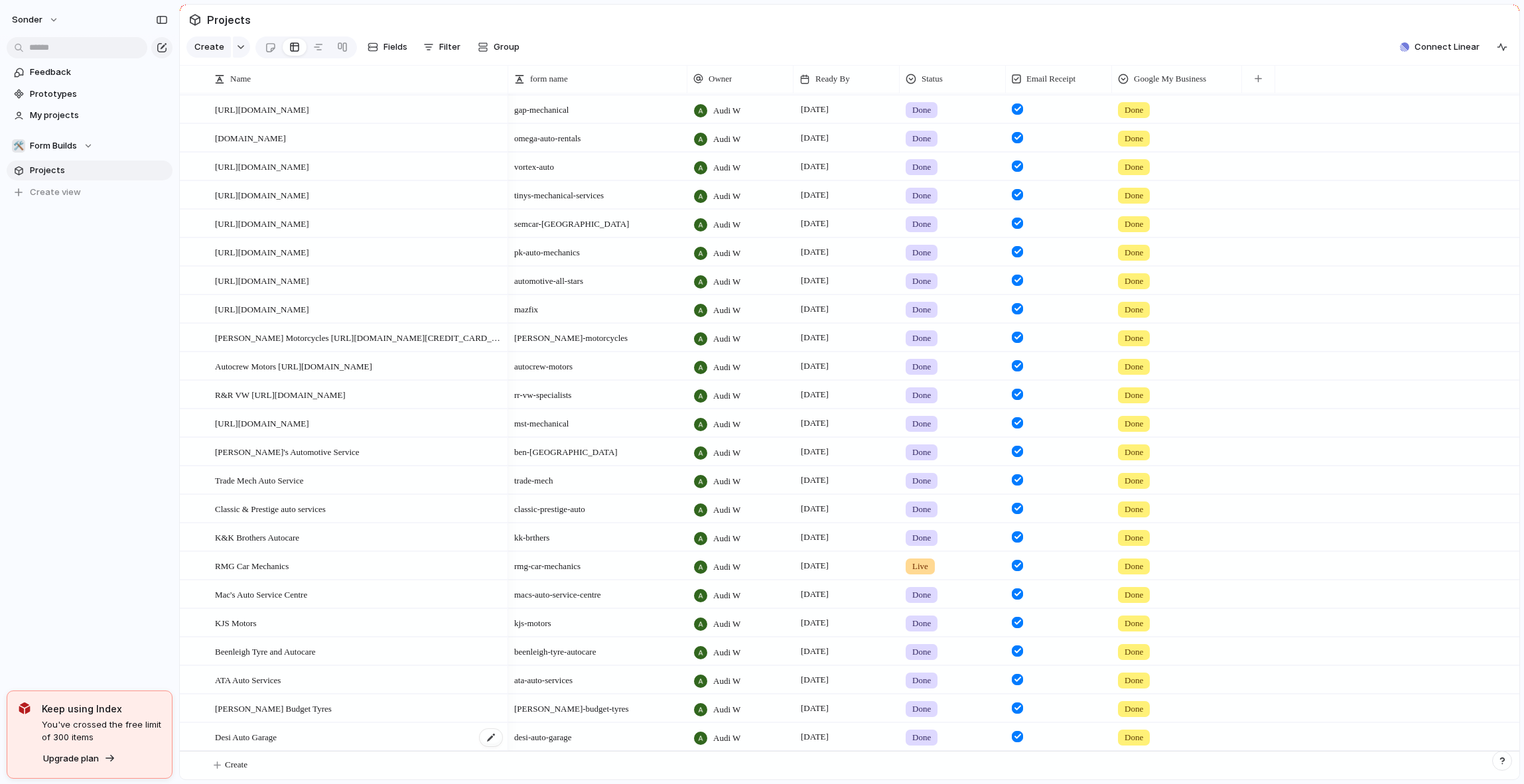
click at [298, 736] on div "Desi Auto Garage" at bounding box center [359, 737] width 288 height 27
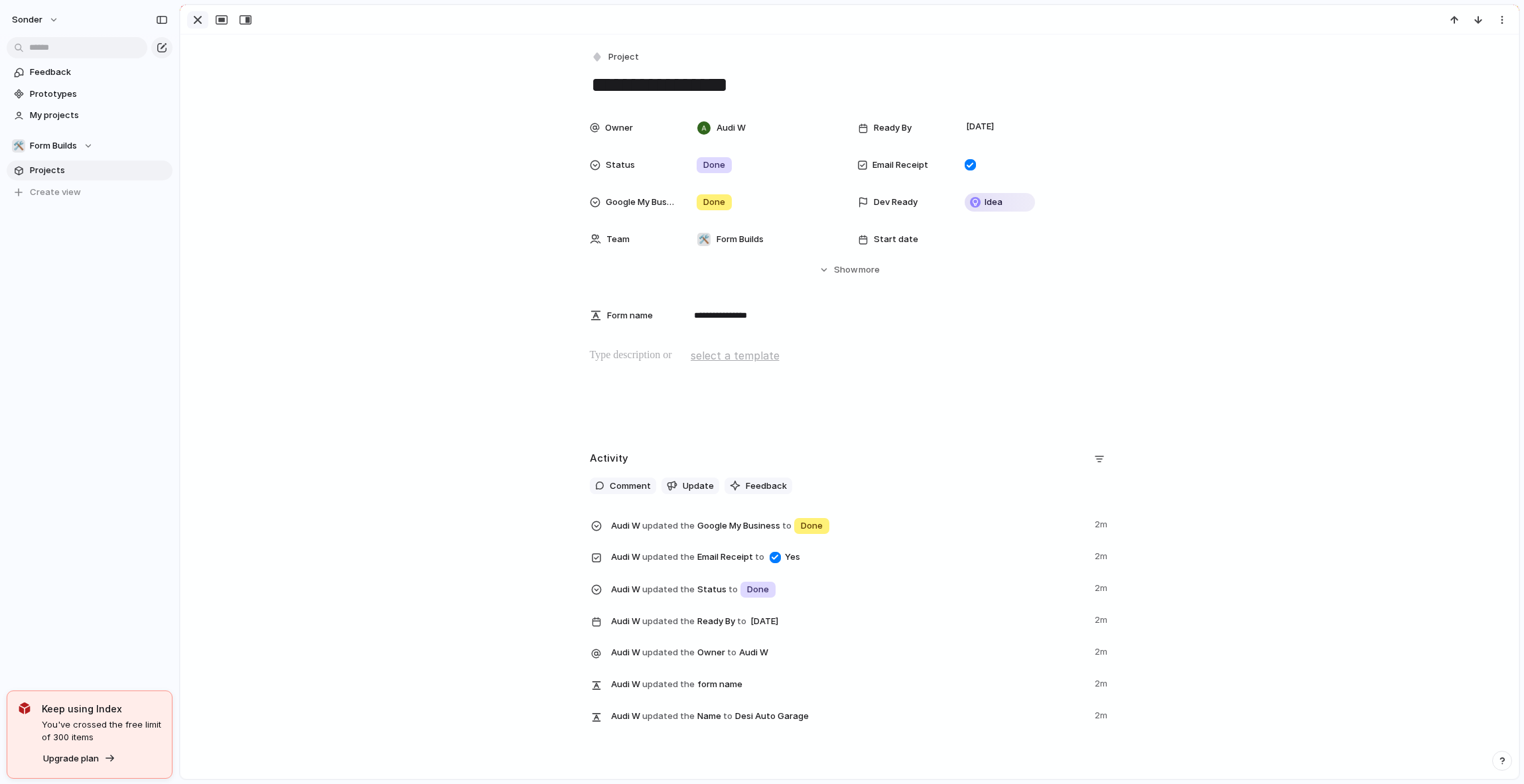
click at [187, 22] on button "button" at bounding box center [198, 19] width 21 height 17
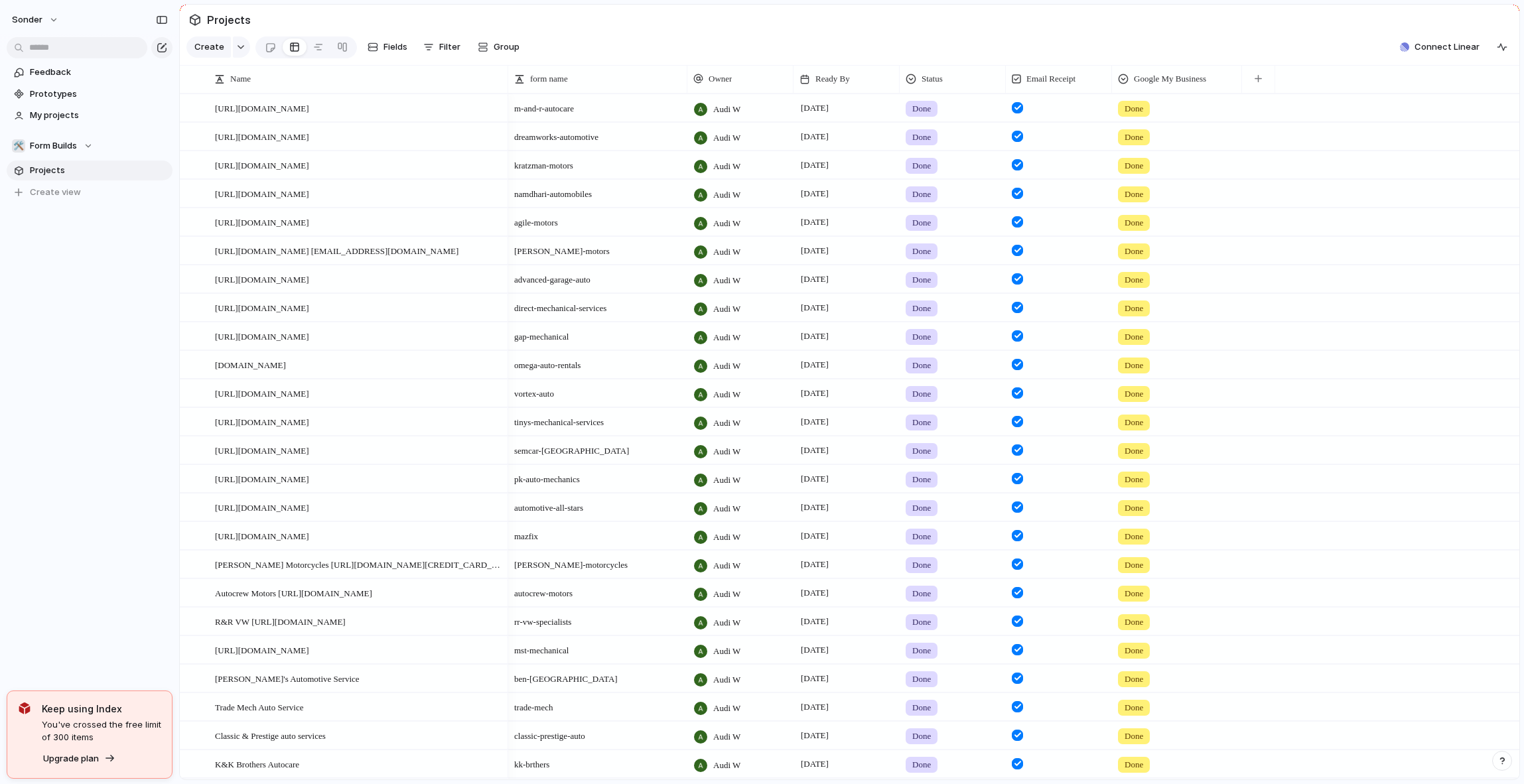
click at [1105, 59] on section "Create Fields Filter Group Zoom Collapse Connect Linear" at bounding box center [850, 49] width 1340 height 31
click at [53, 147] on span "Form Builds" at bounding box center [53, 146] width 47 height 13
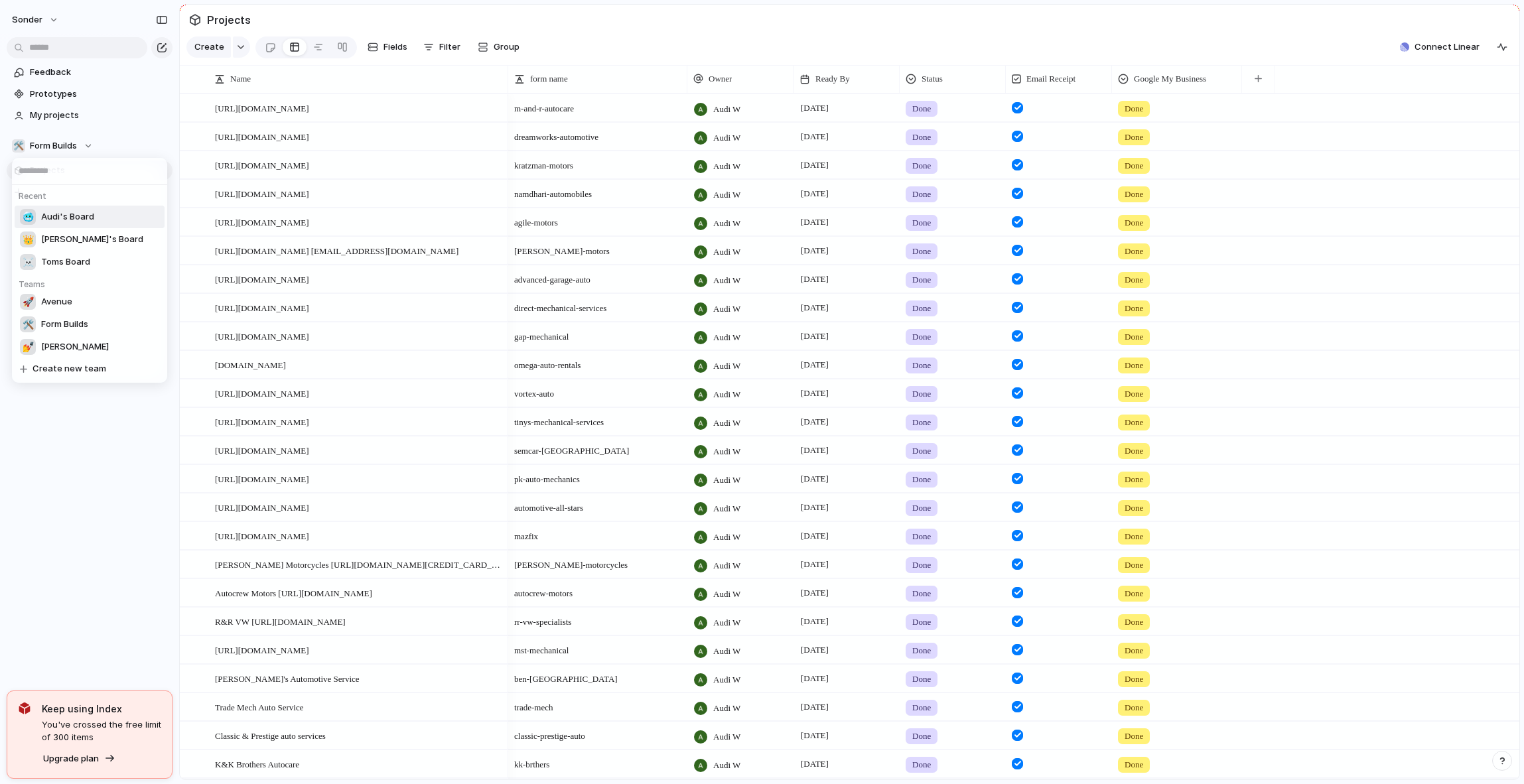
click at [69, 212] on span "Audi's Board" at bounding box center [68, 216] width 53 height 13
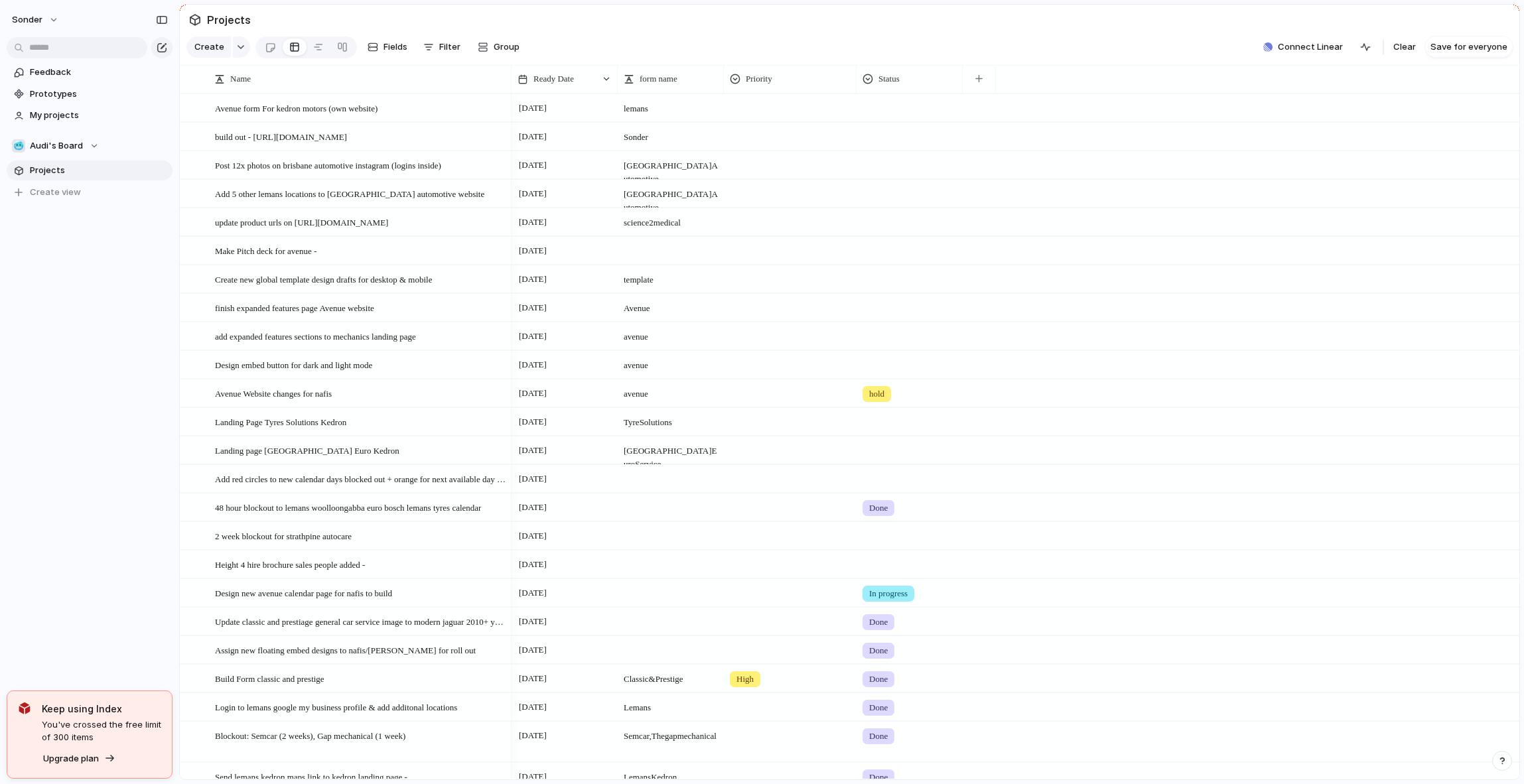
click at [288, 560] on div "Height 4 hire brochure sales people added -" at bounding box center [346, 564] width 332 height 28
click at [292, 572] on span "Height 4 hire brochure sales people added -" at bounding box center [290, 564] width 150 height 15
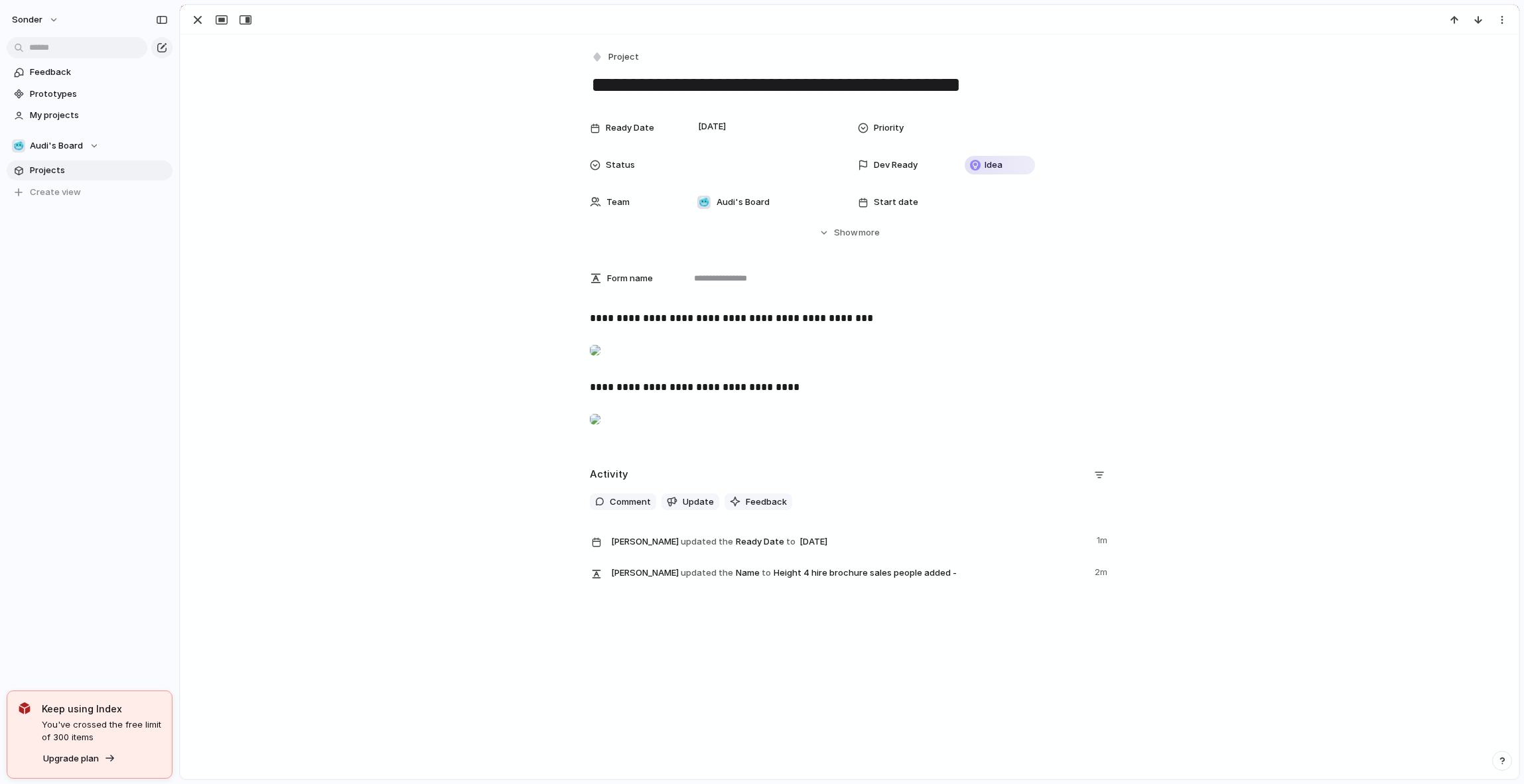
click at [600, 433] on div at bounding box center [594, 419] width 10 height 27
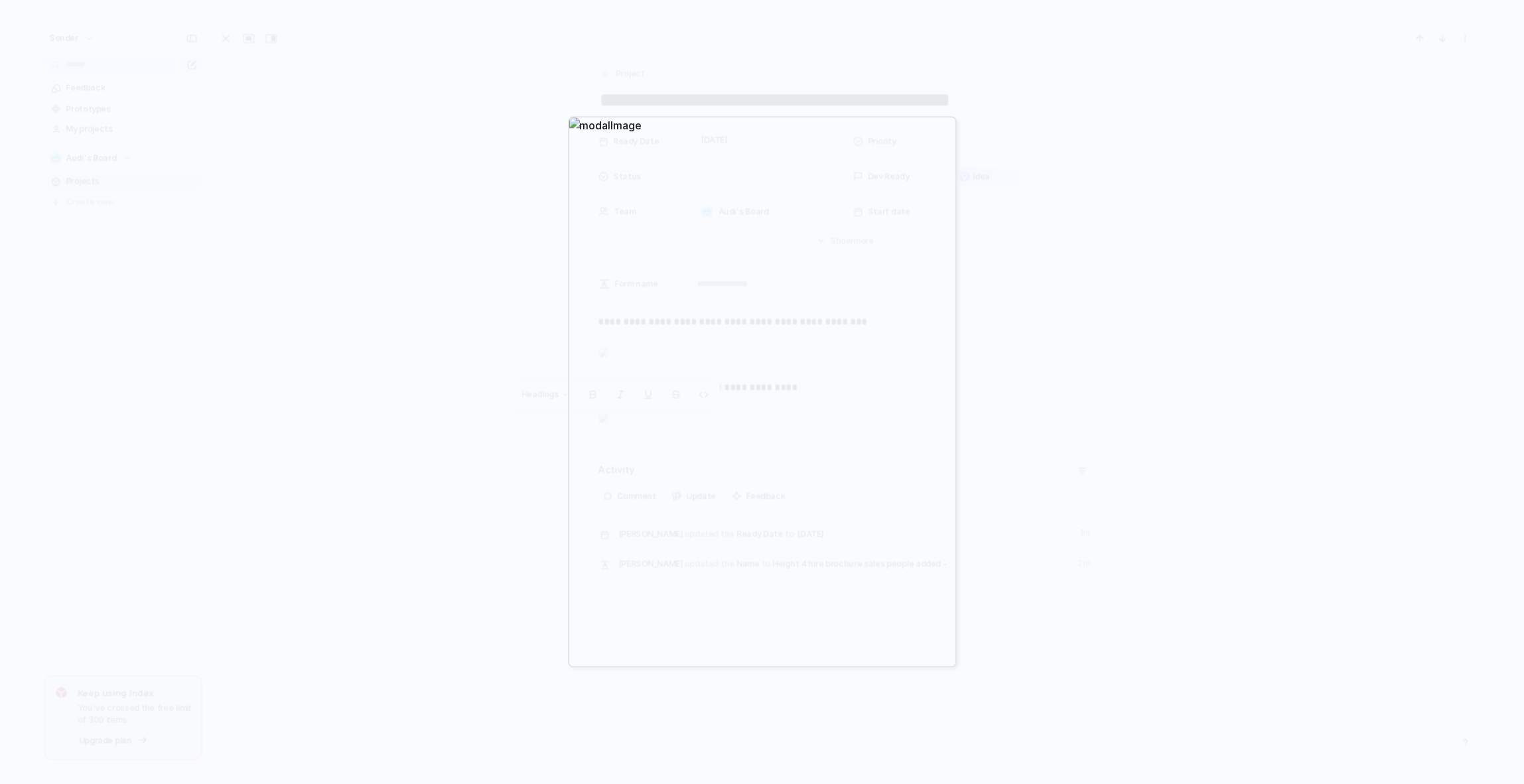
click at [1236, 409] on div at bounding box center [762, 392] width 1524 height 784
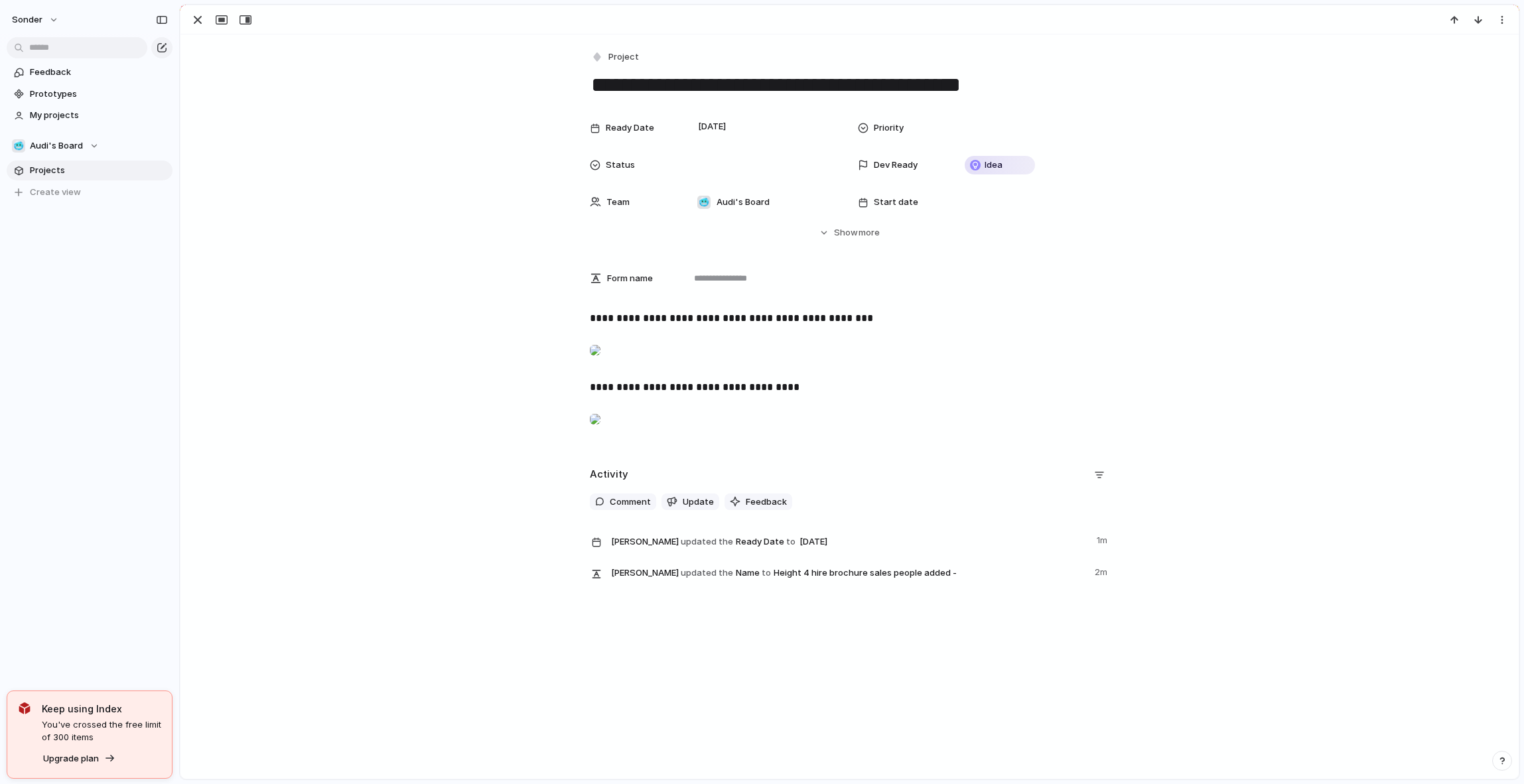
click at [600, 433] on div at bounding box center [594, 419] width 10 height 27
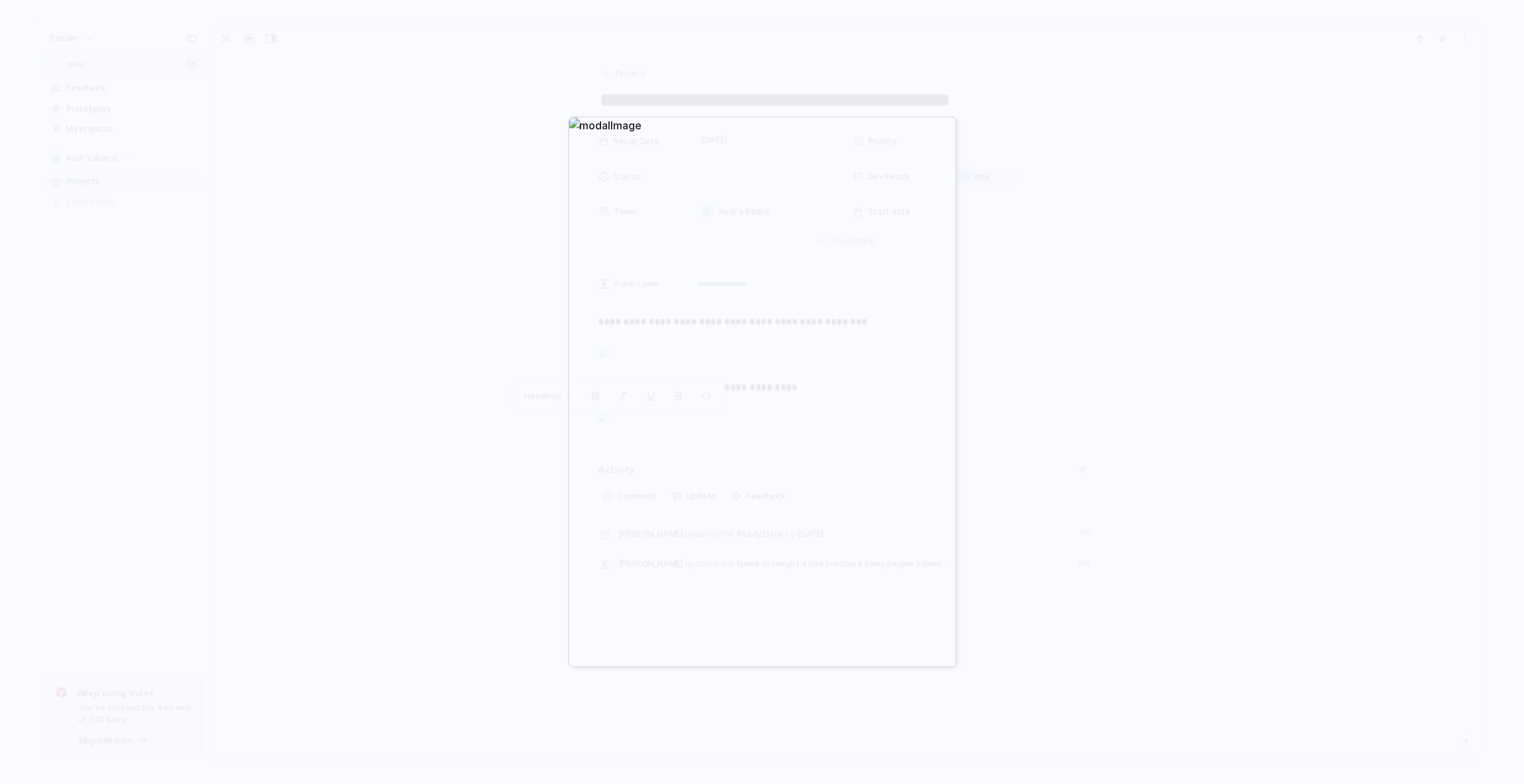
click at [1143, 519] on div at bounding box center [762, 392] width 1524 height 784
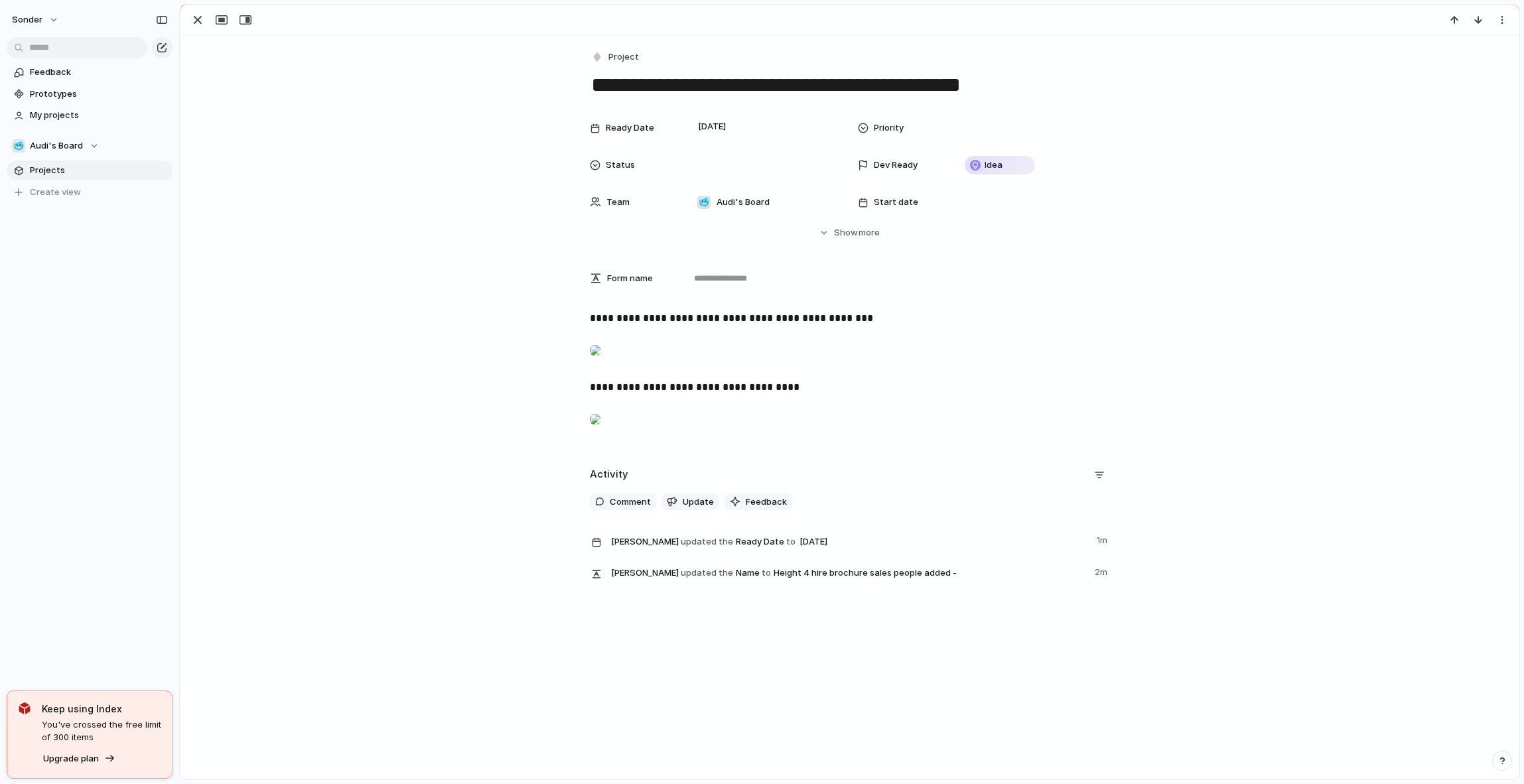
click at [600, 358] on div at bounding box center [594, 350] width 10 height 27
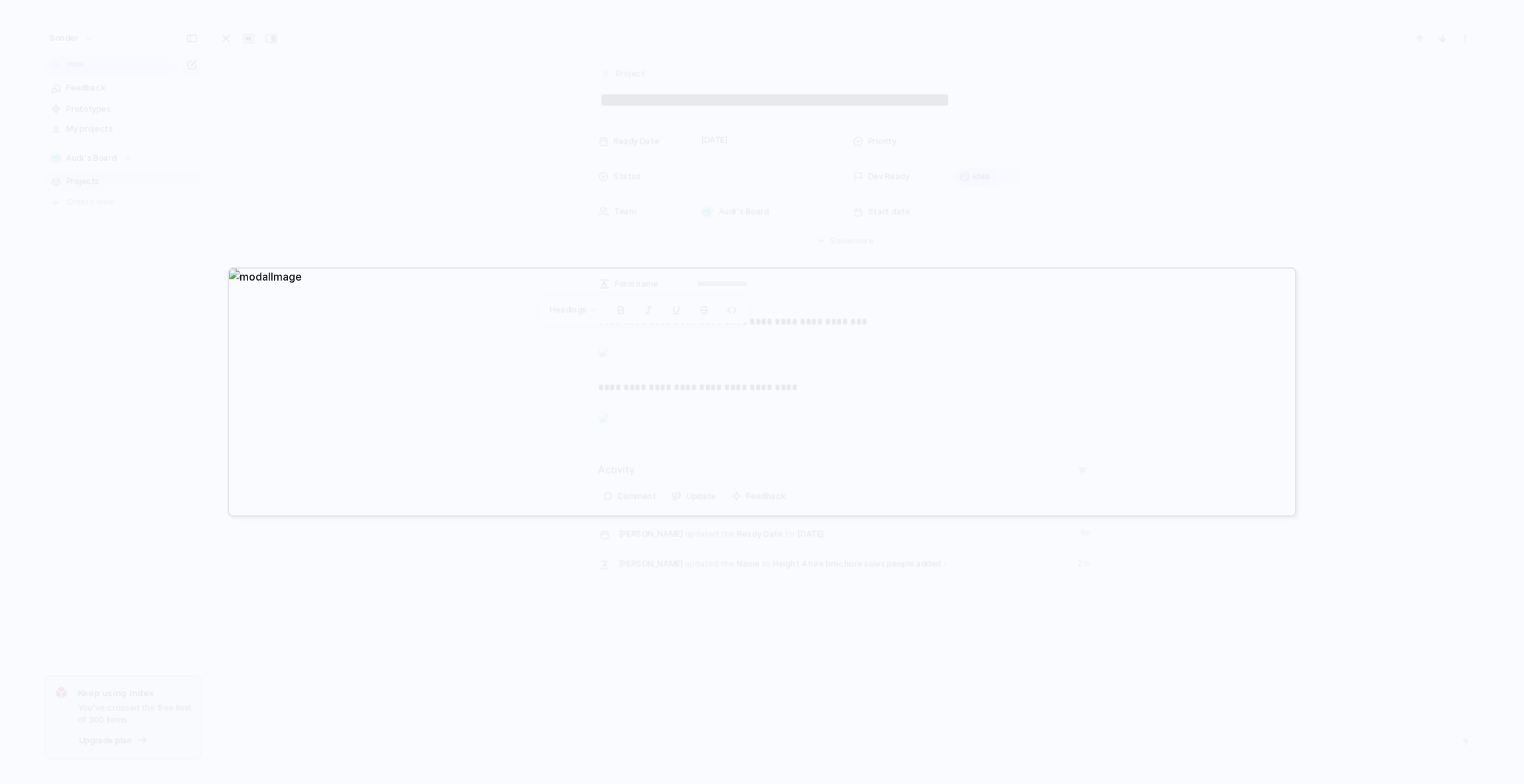
drag, startPoint x: 690, startPoint y: 572, endPoint x: 683, endPoint y: 565, distance: 9.9
click at [690, 570] on div at bounding box center [762, 392] width 1524 height 784
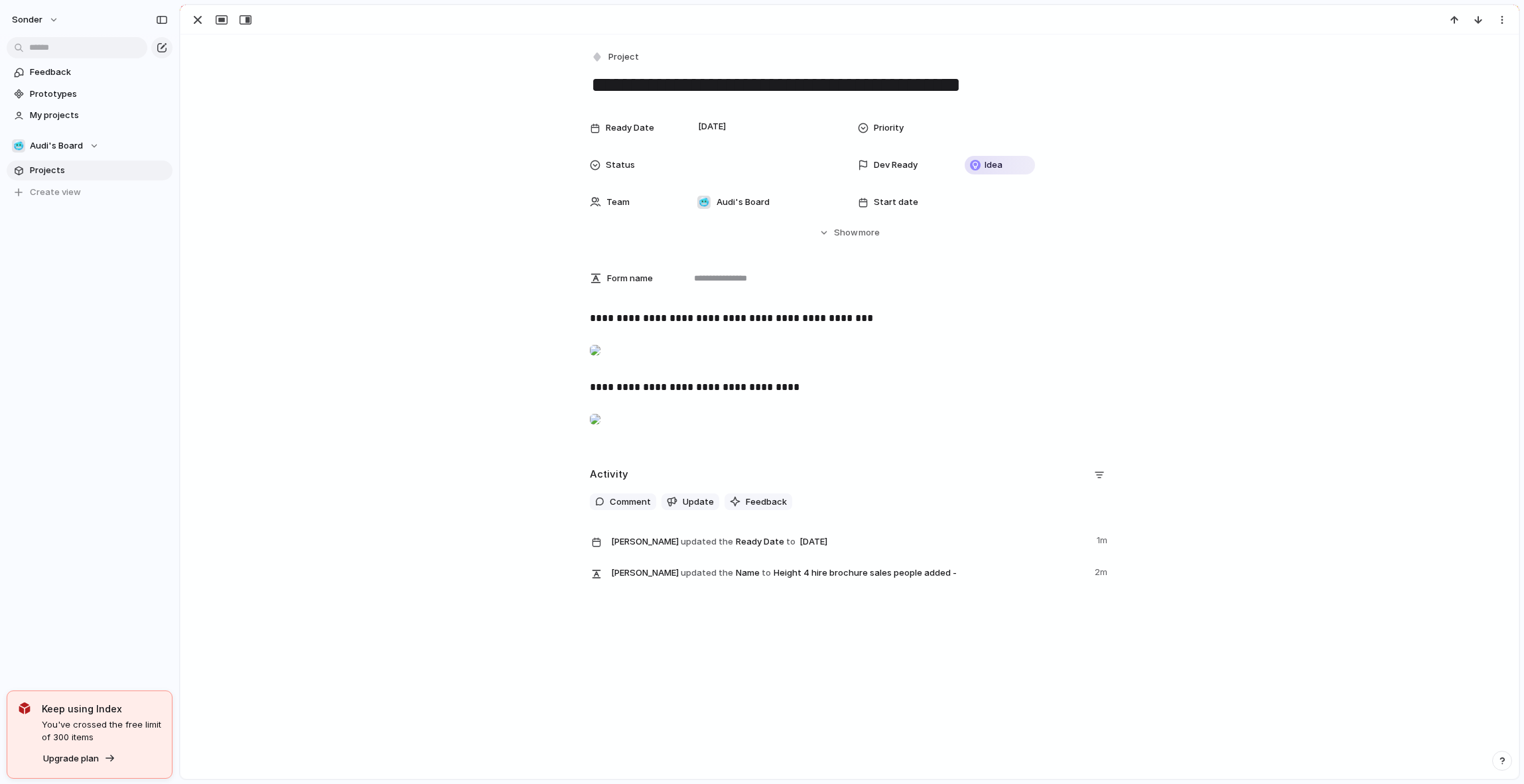
click at [600, 433] on div at bounding box center [594, 419] width 10 height 27
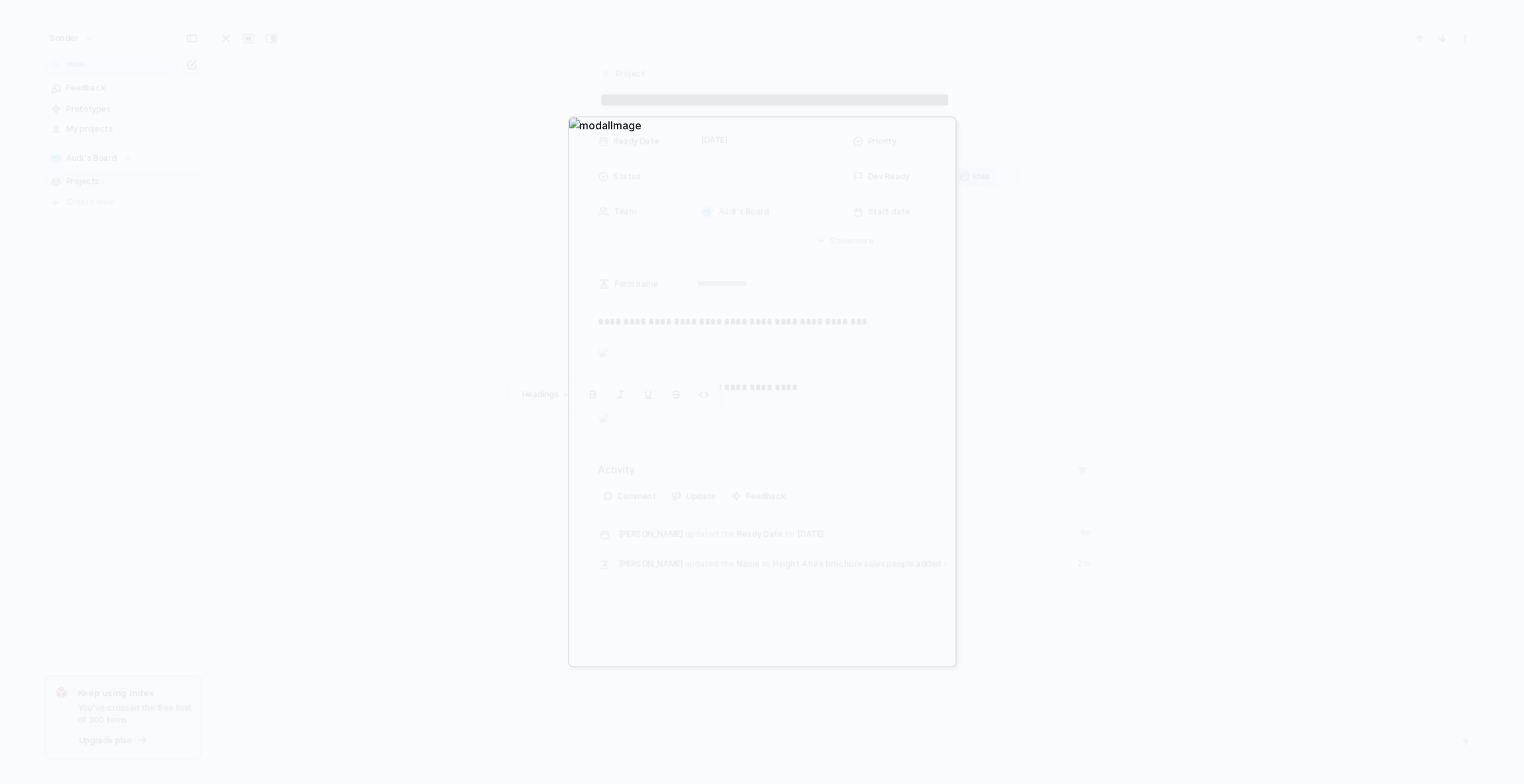
click at [474, 526] on div at bounding box center [762, 392] width 1524 height 784
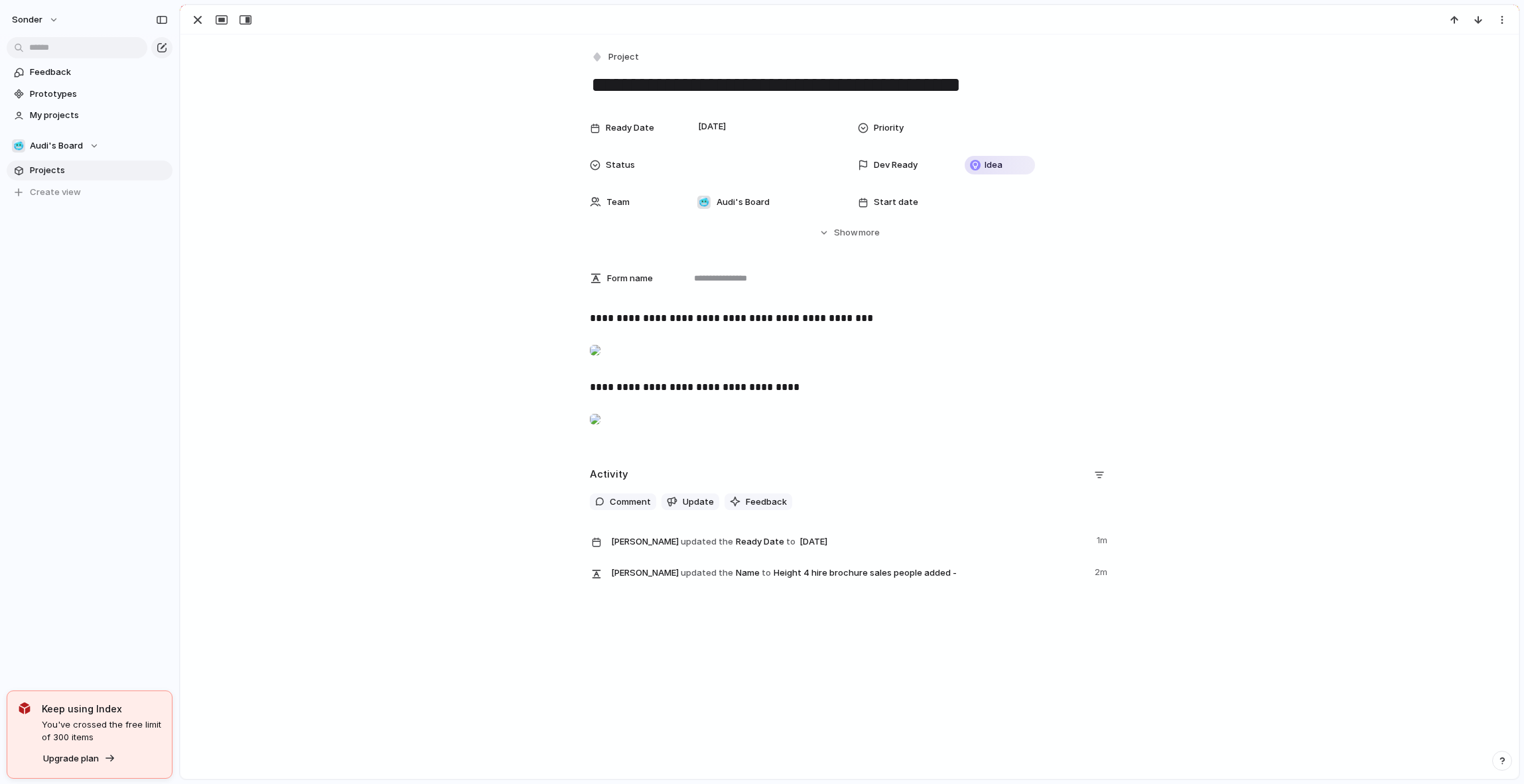
click at [600, 363] on div at bounding box center [594, 350] width 10 height 27
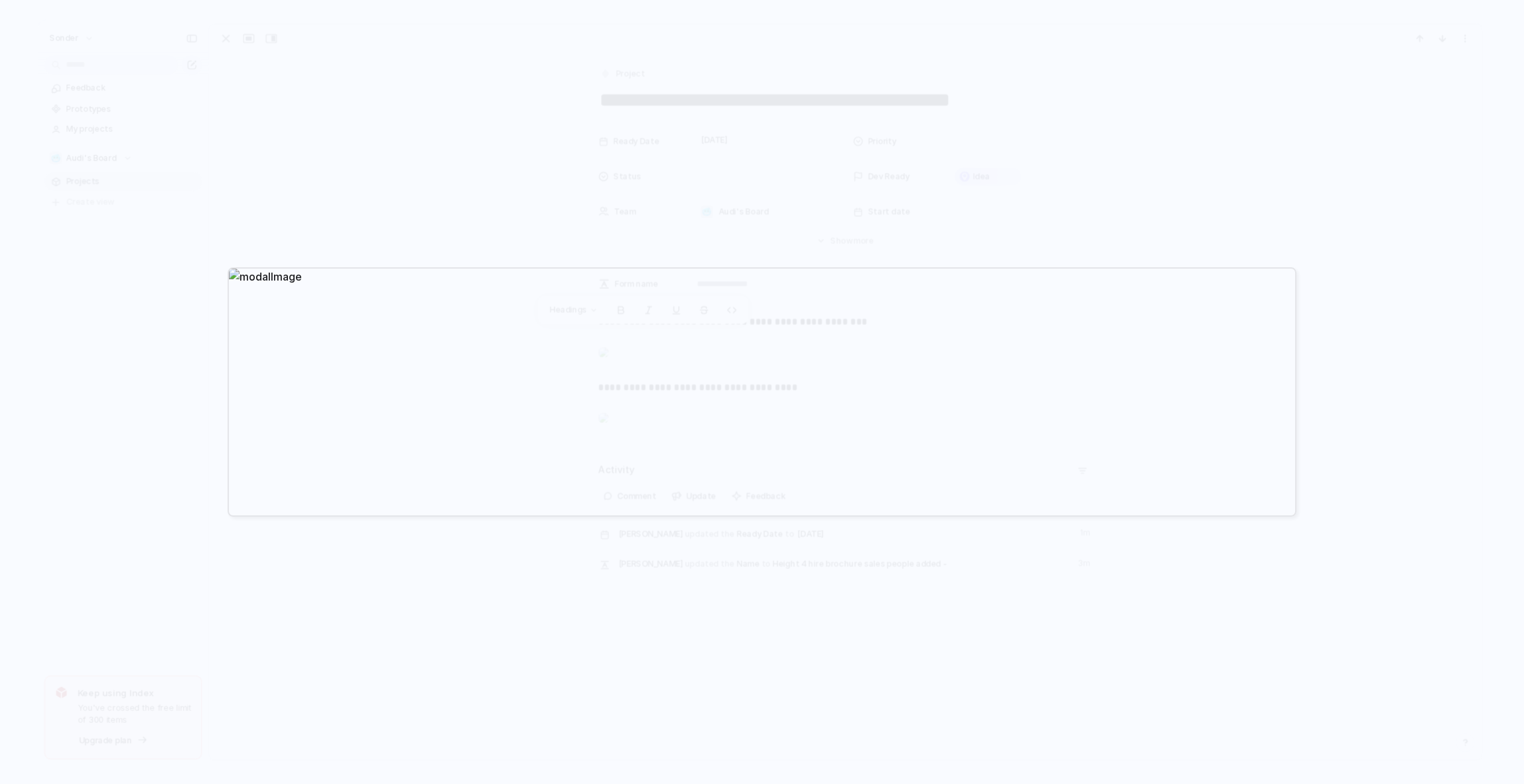
click at [741, 572] on div at bounding box center [762, 392] width 1524 height 784
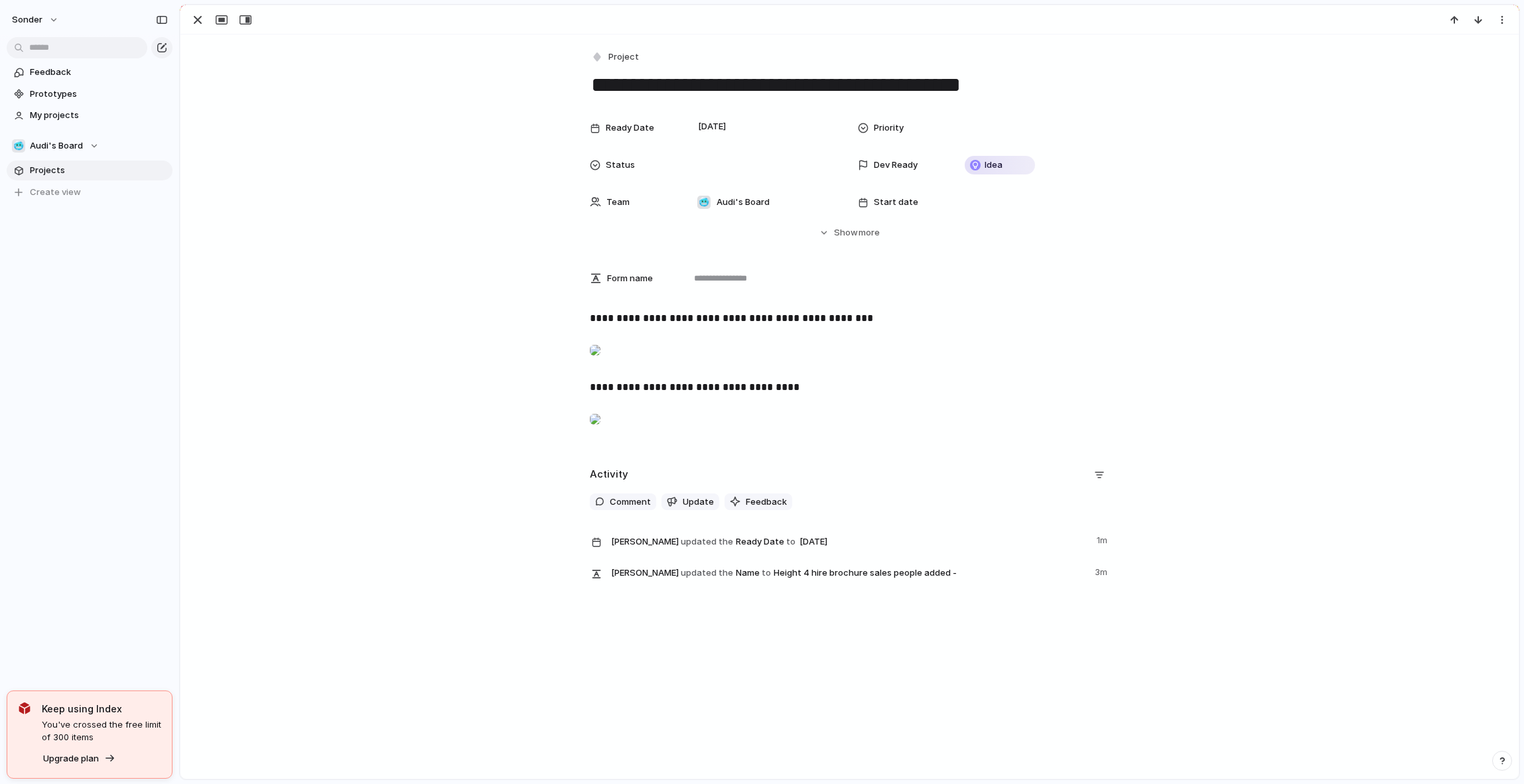
click at [600, 433] on div at bounding box center [594, 419] width 10 height 27
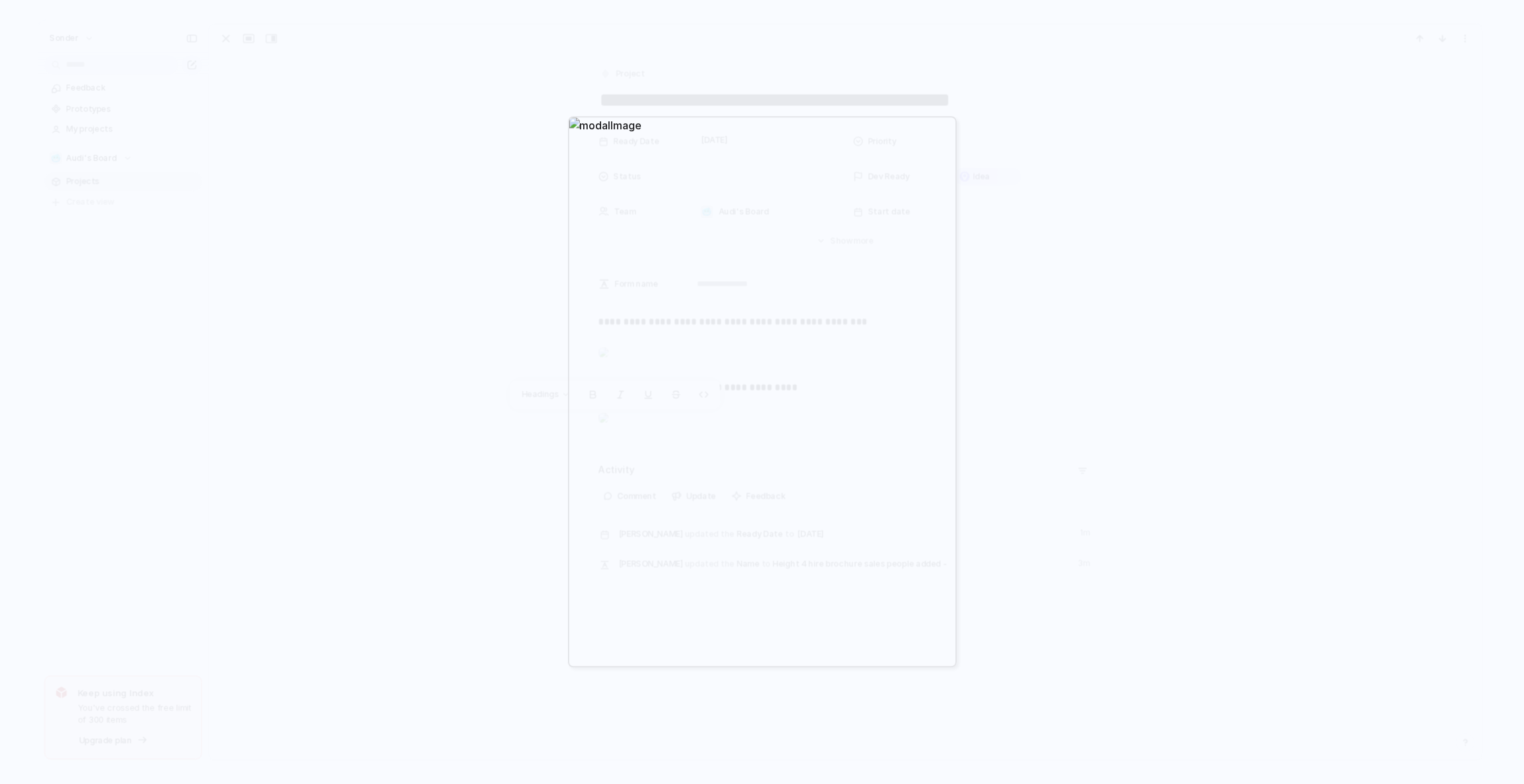
click at [709, 683] on div at bounding box center [762, 392] width 1524 height 784
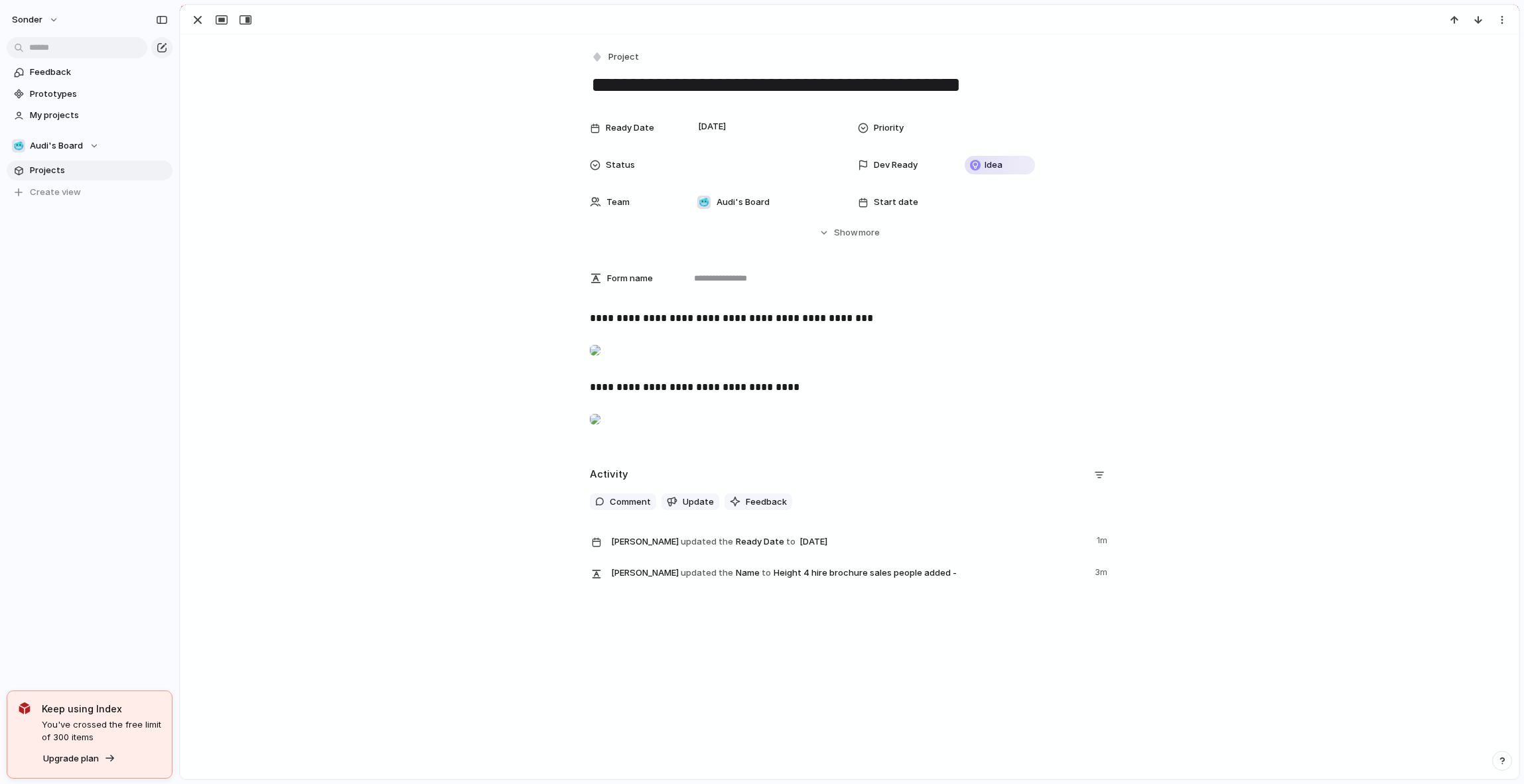
click at [600, 359] on div at bounding box center [594, 350] width 10 height 27
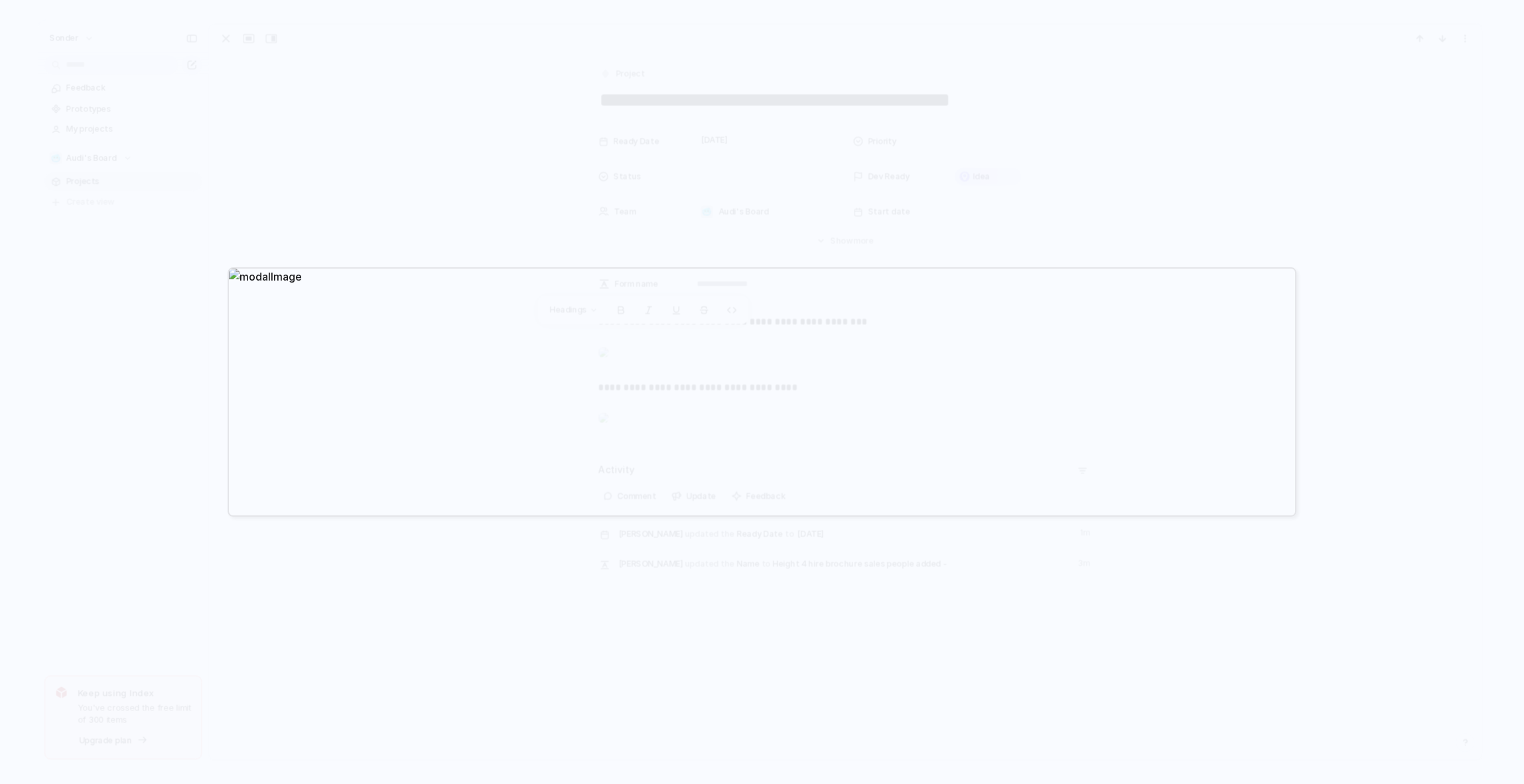
click at [834, 610] on div at bounding box center [762, 392] width 1524 height 784
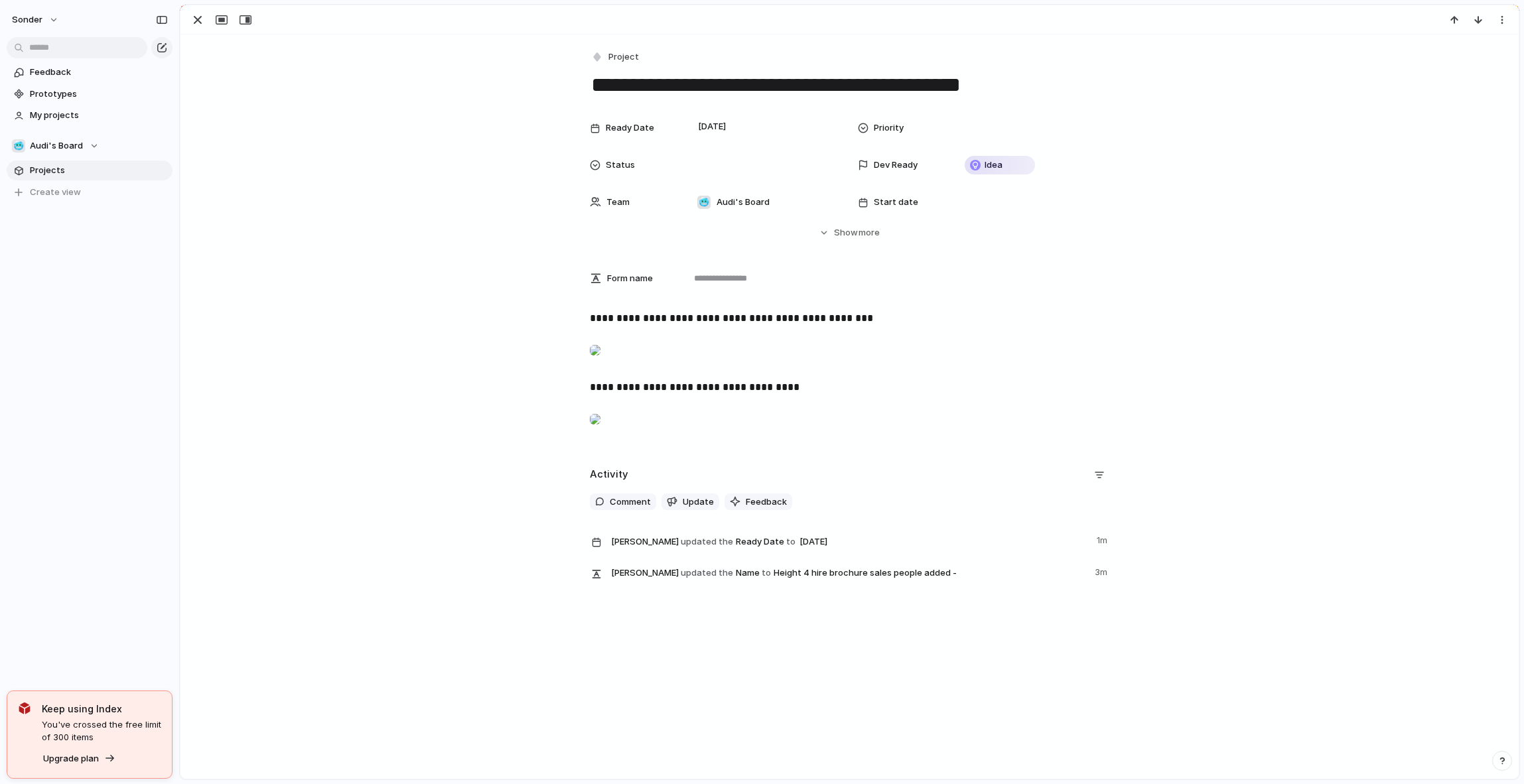
click at [600, 433] on div at bounding box center [594, 419] width 10 height 27
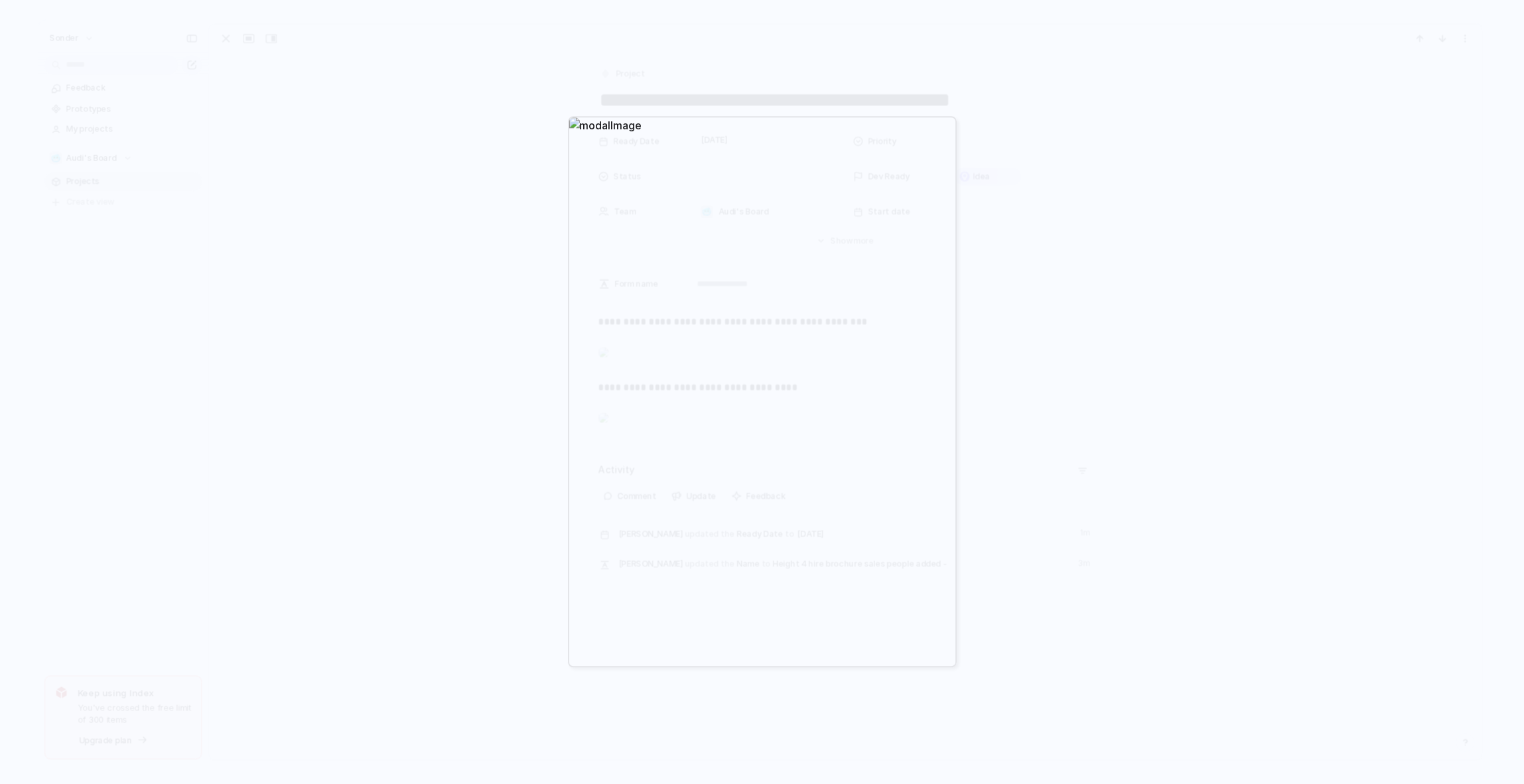
click at [1017, 567] on div at bounding box center [762, 392] width 1524 height 784
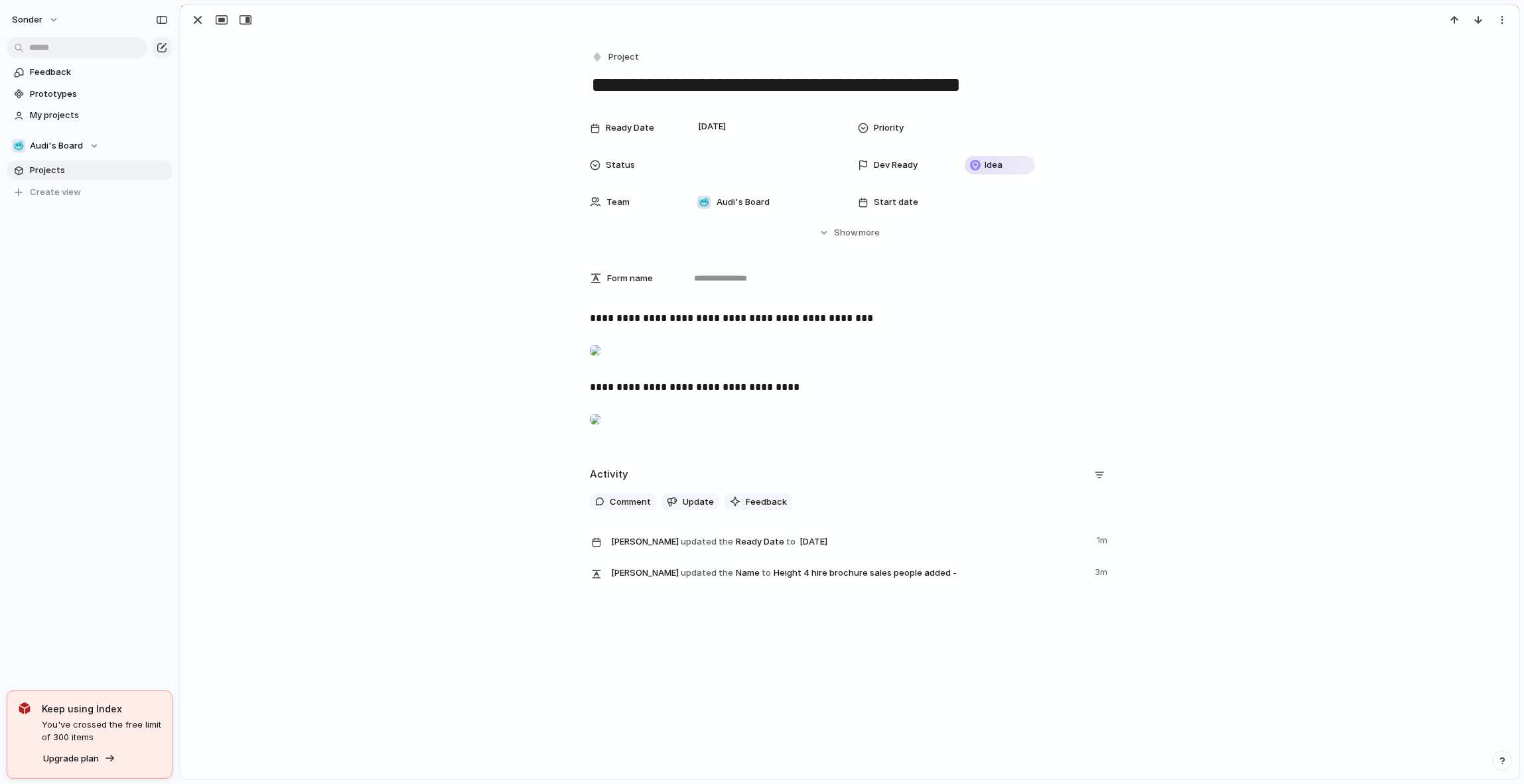
click at [600, 363] on div at bounding box center [594, 350] width 10 height 27
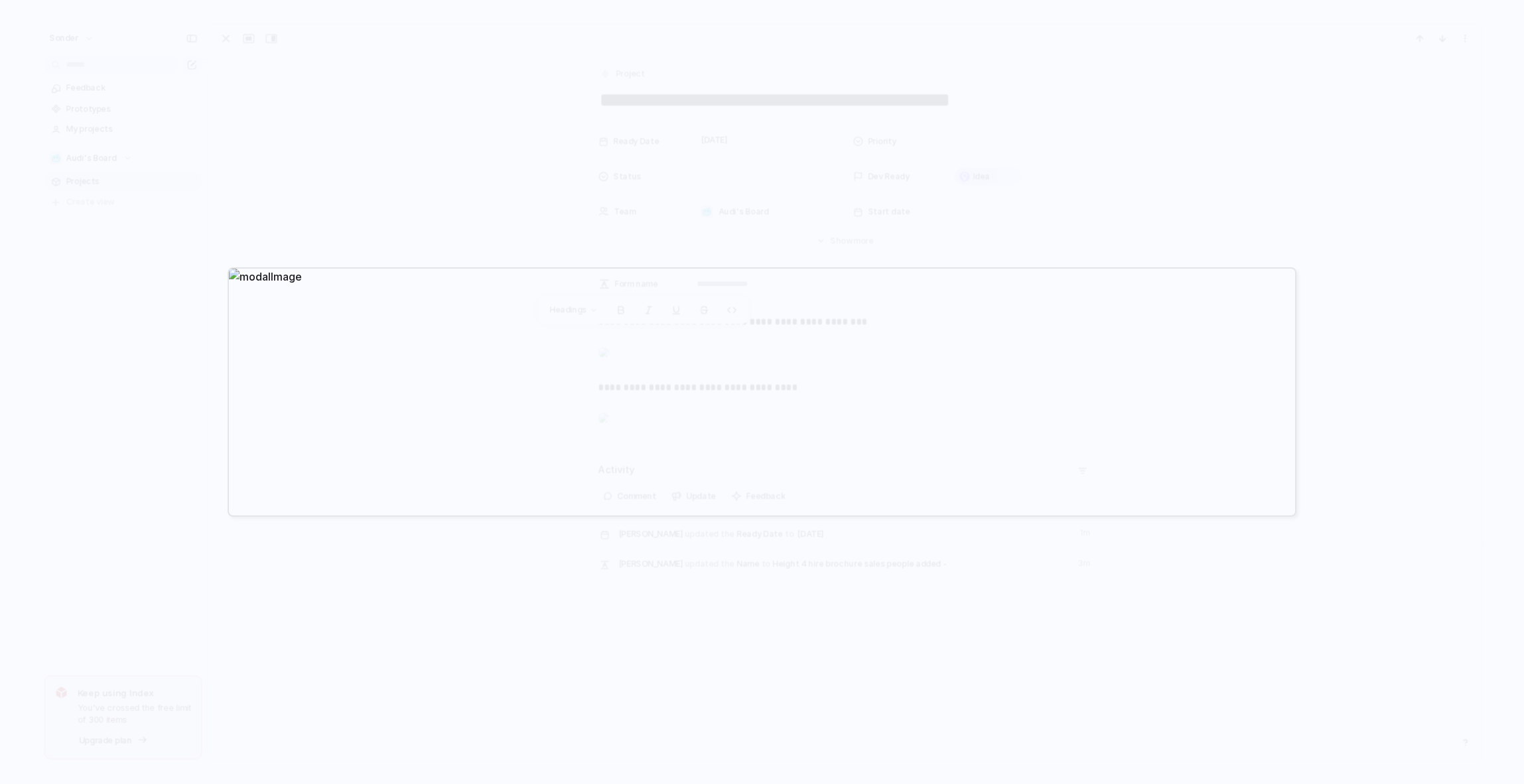
click at [782, 567] on div at bounding box center [762, 392] width 1524 height 784
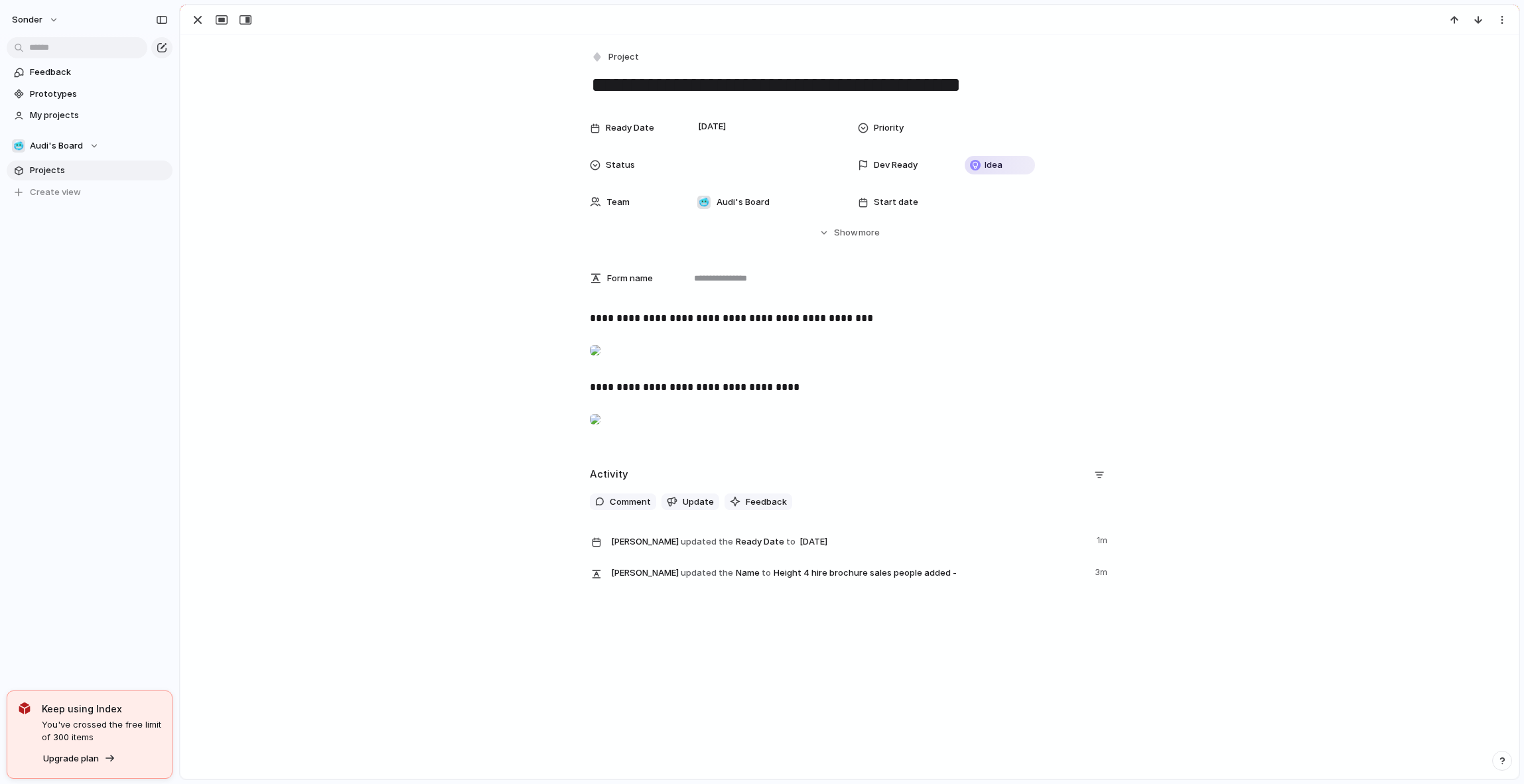
click at [600, 433] on div at bounding box center [594, 419] width 10 height 27
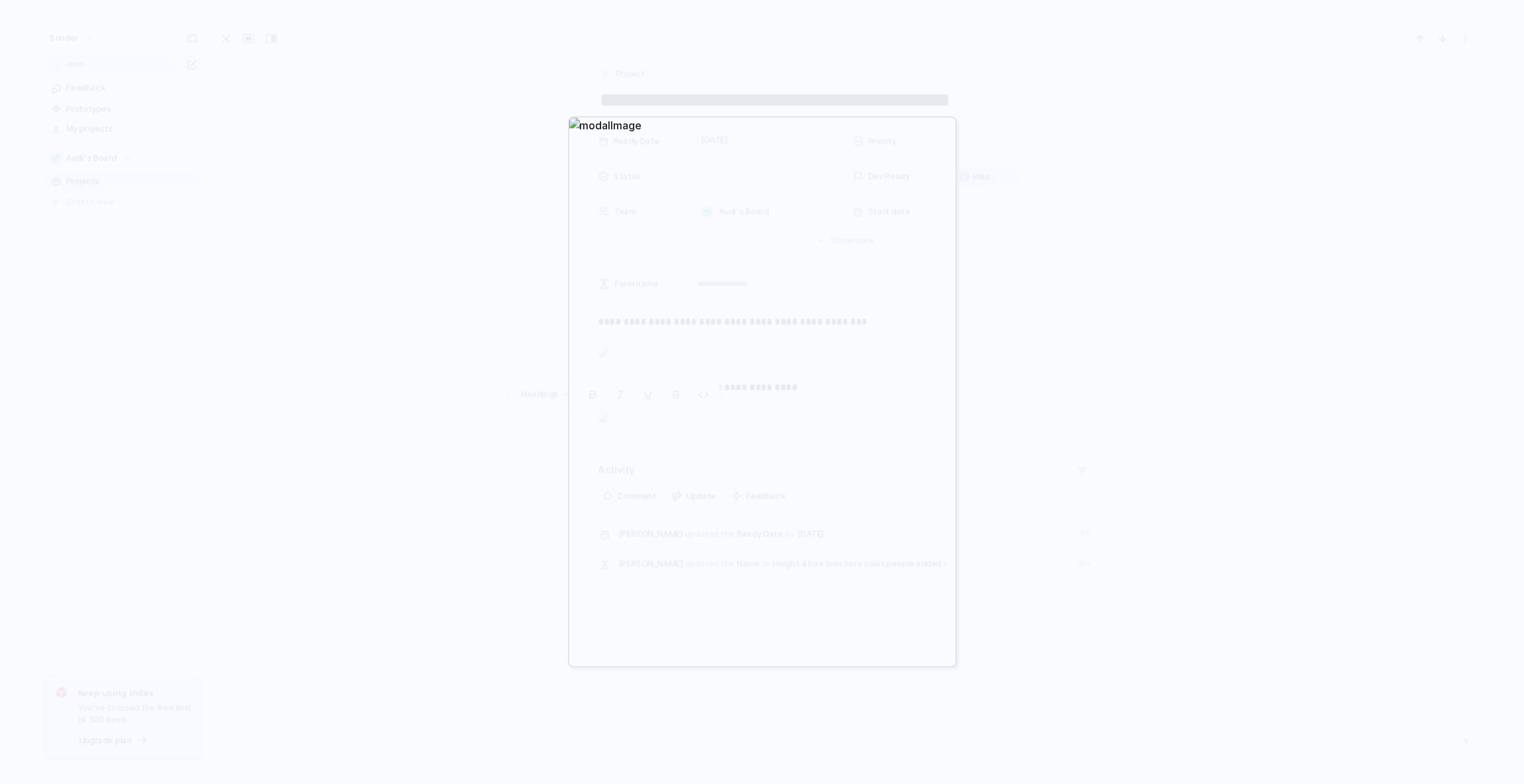
click at [1123, 326] on div at bounding box center [762, 392] width 1524 height 784
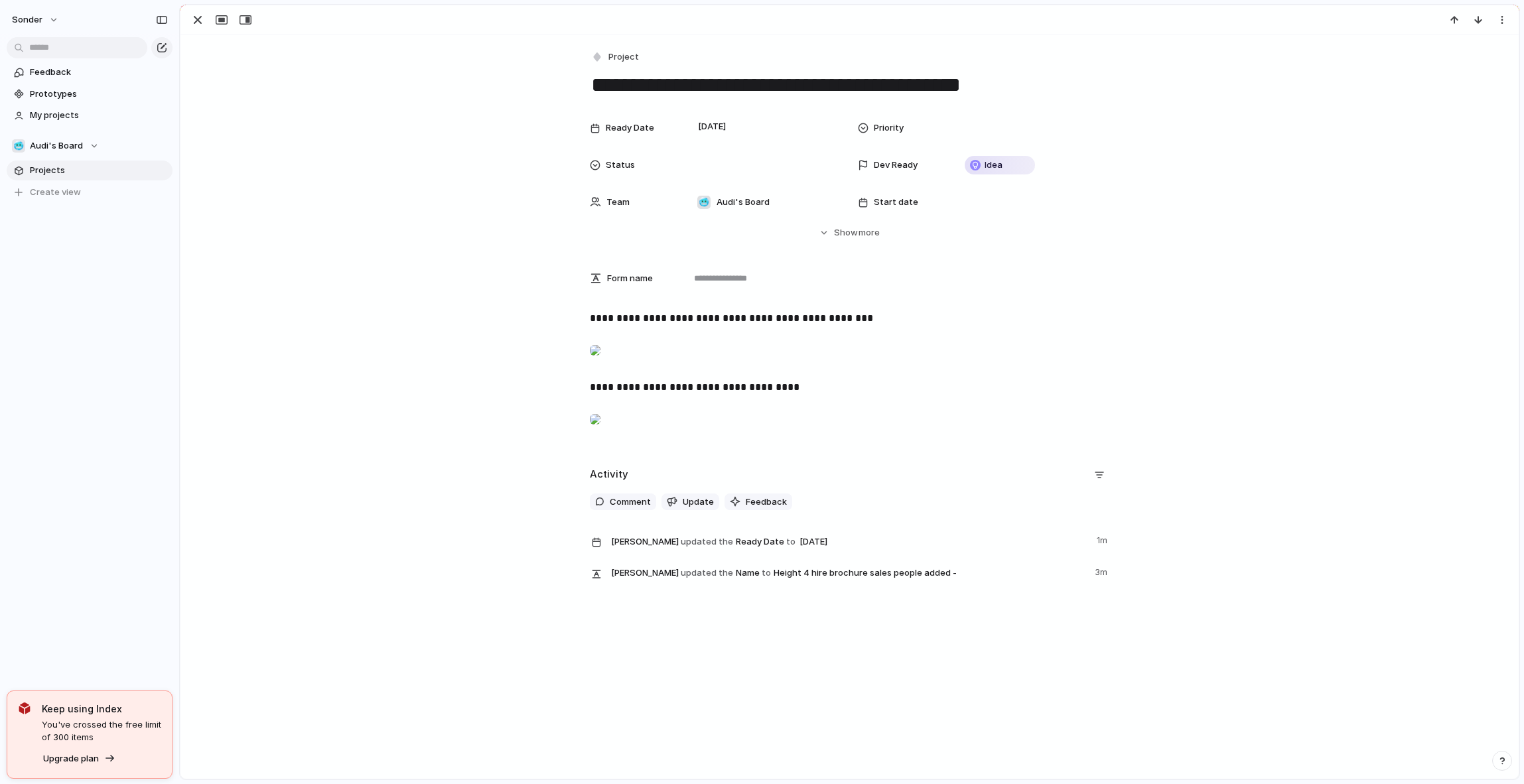
click at [600, 363] on div at bounding box center [594, 350] width 10 height 27
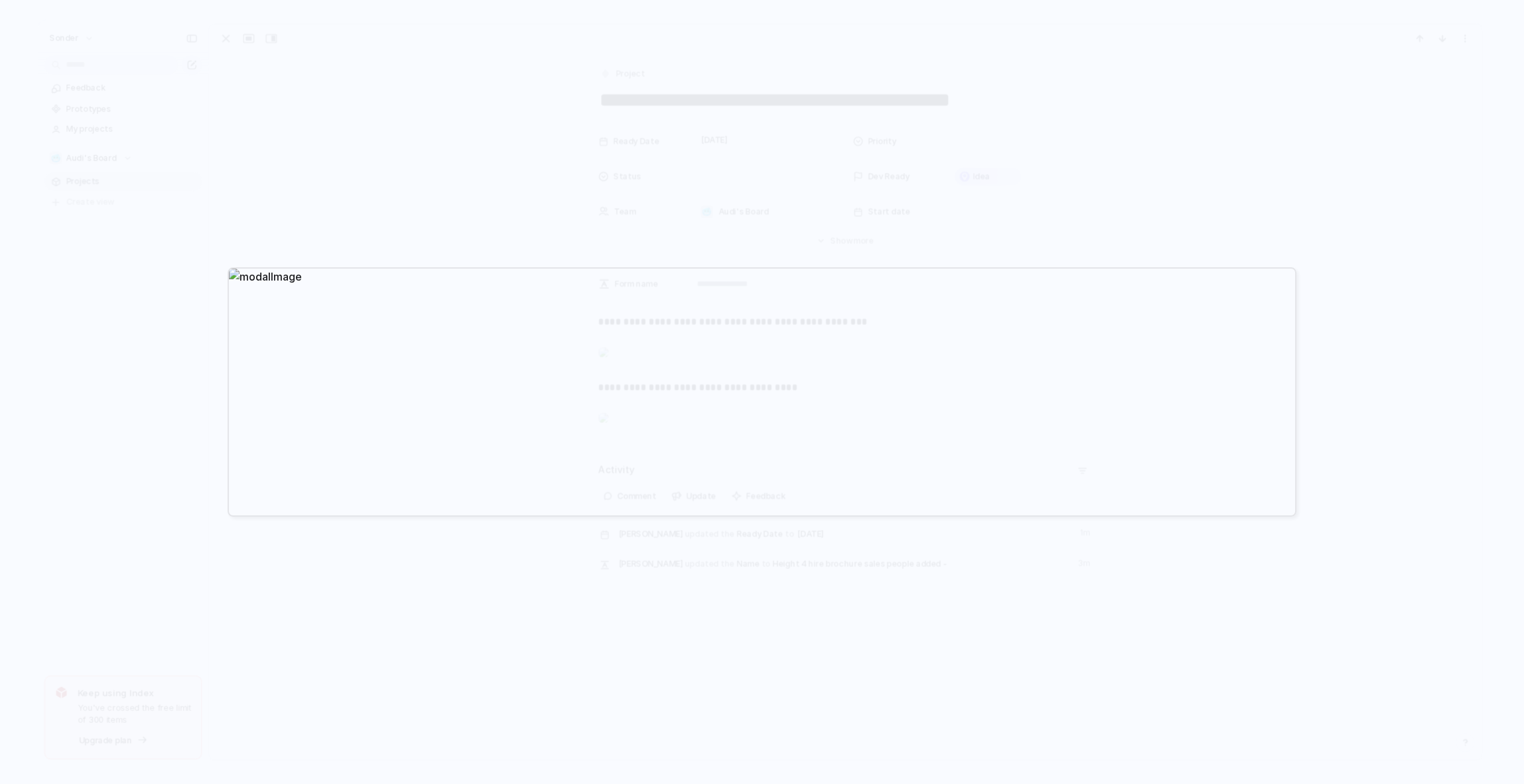
click at [623, 526] on div at bounding box center [762, 392] width 1524 height 784
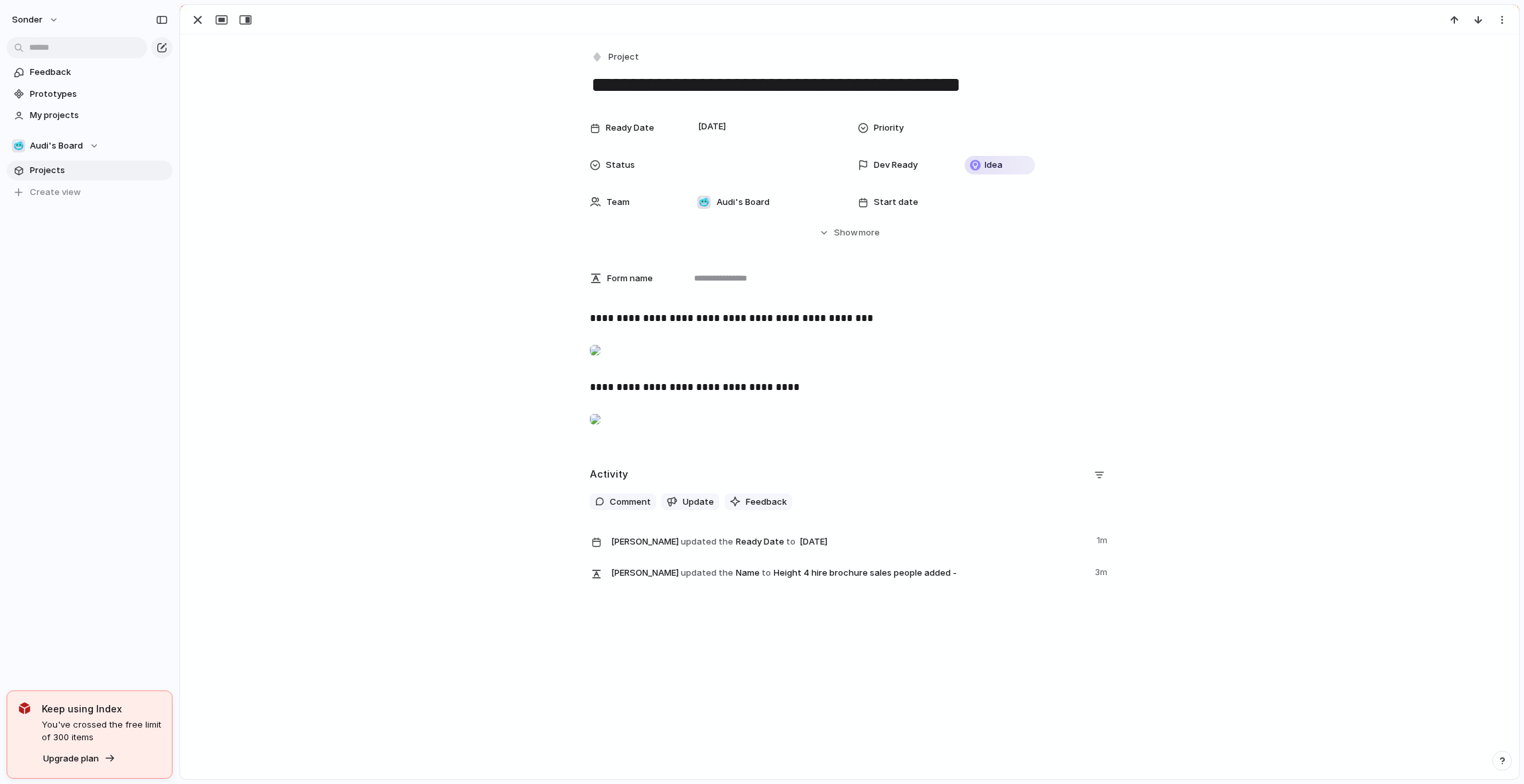
click at [600, 363] on div at bounding box center [594, 350] width 10 height 27
